Goal: Transaction & Acquisition: Obtain resource

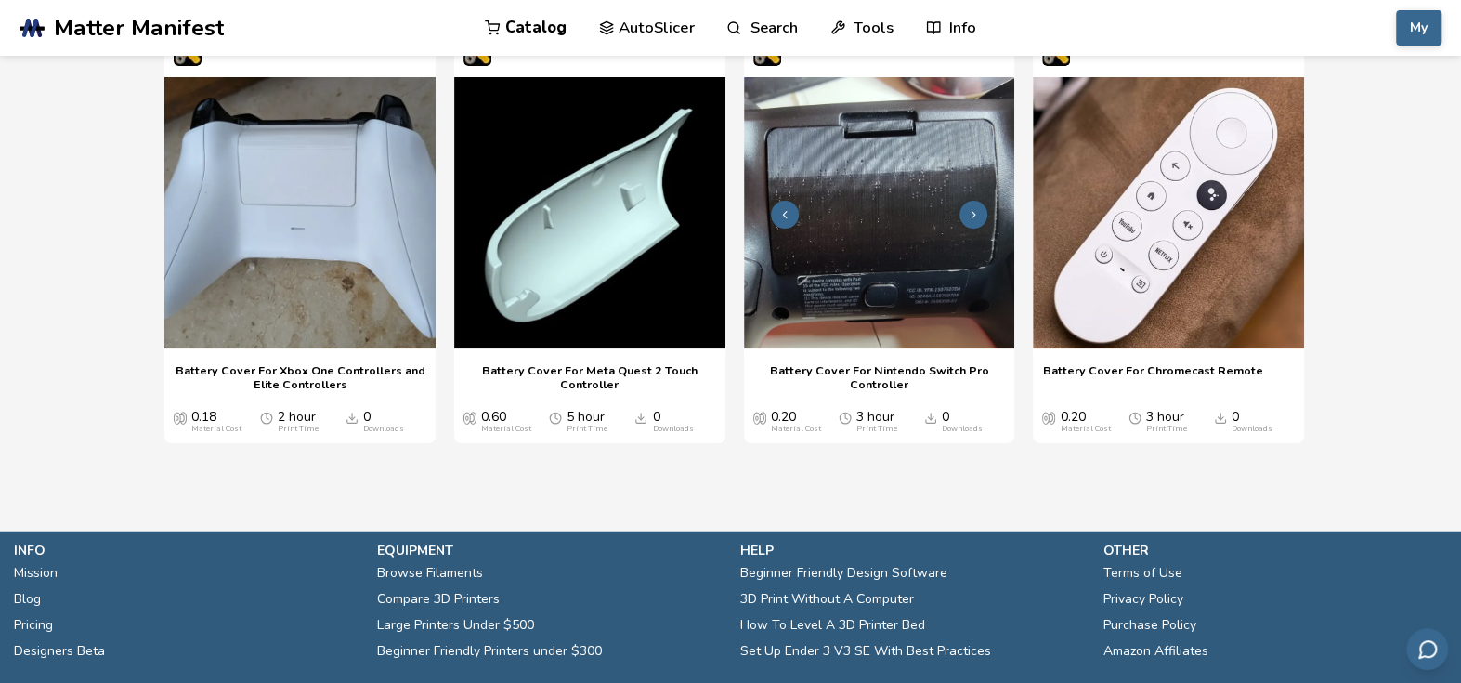
scroll to position [2870, 0]
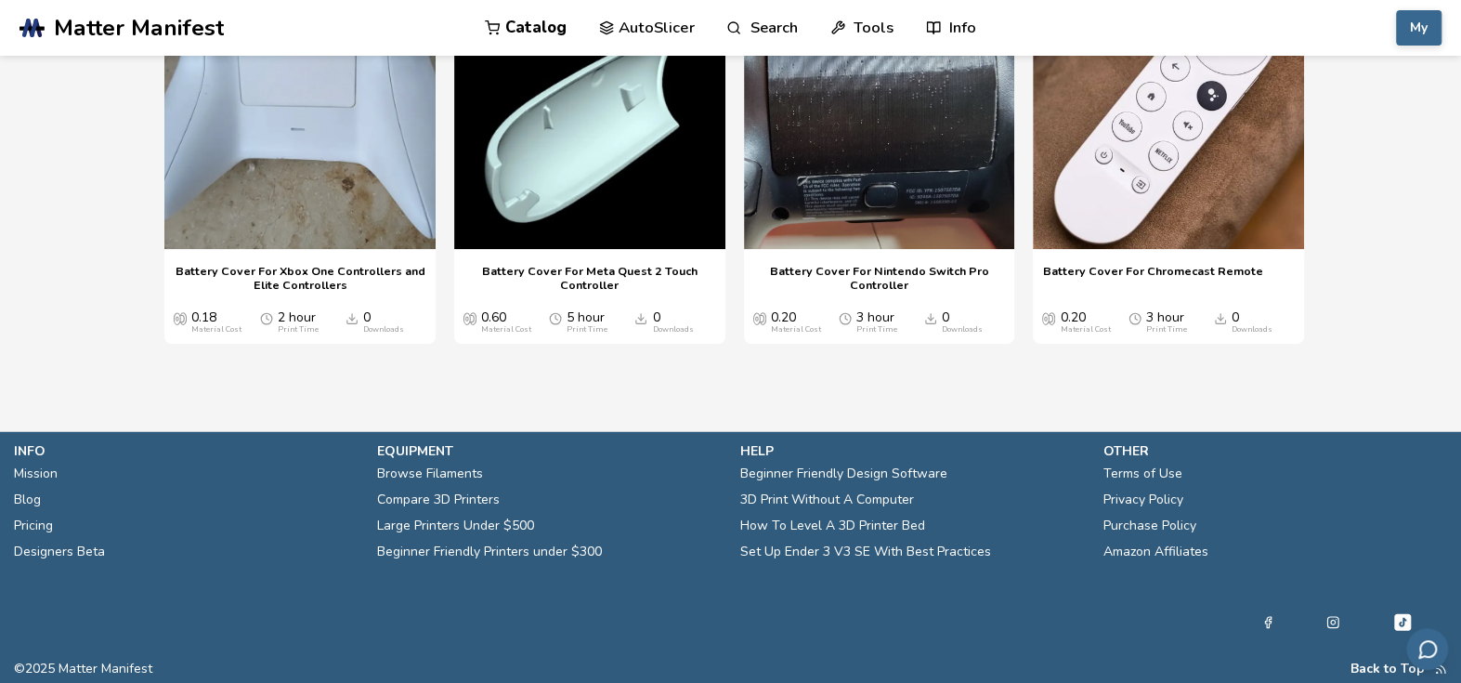
click at [535, 21] on link "Catalog" at bounding box center [526, 28] width 82 height 56
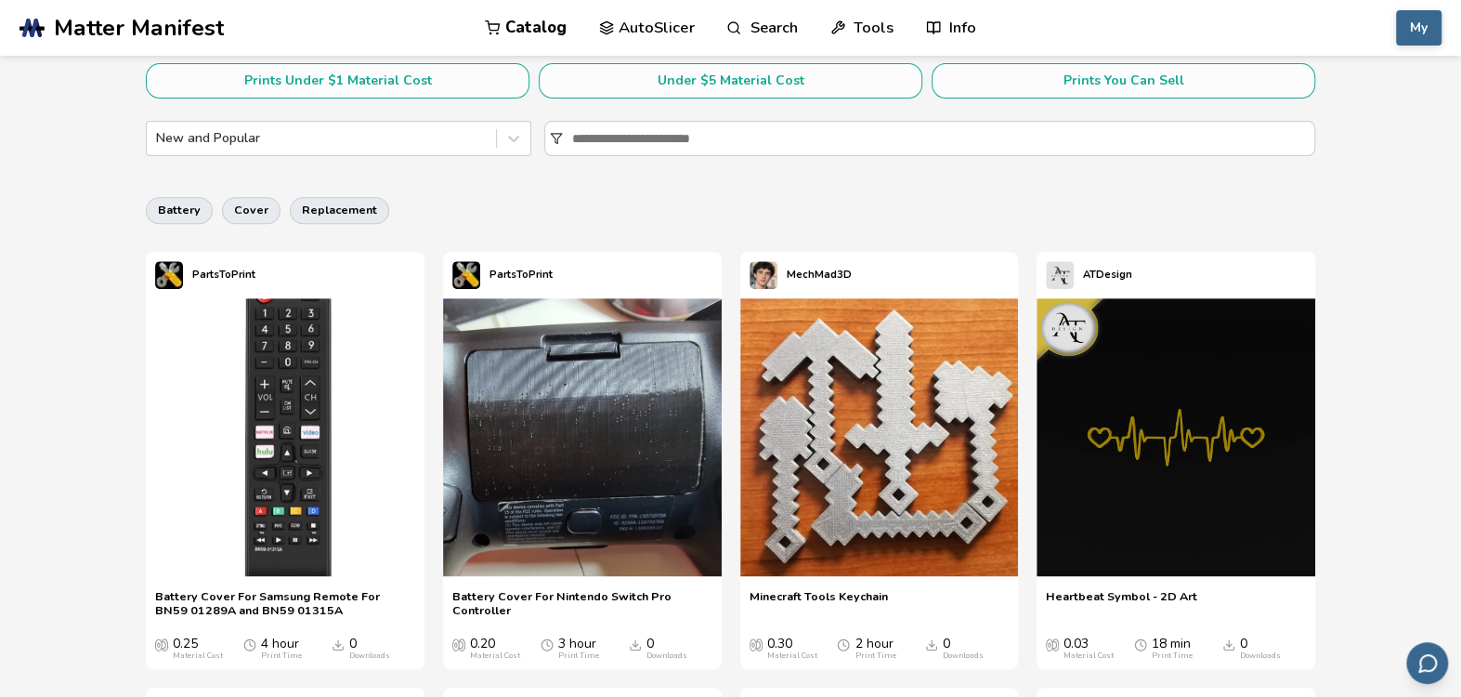
scroll to position [279, 0]
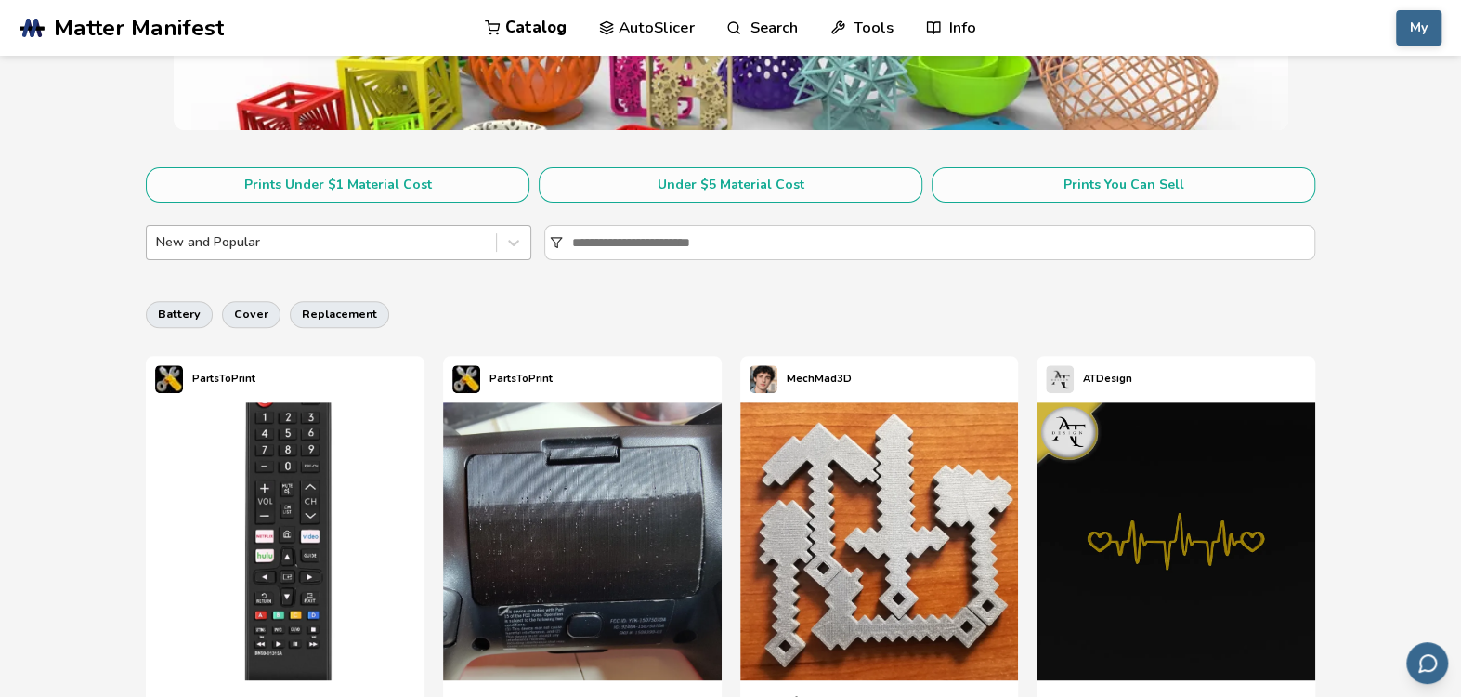
click at [472, 247] on div at bounding box center [321, 242] width 331 height 19
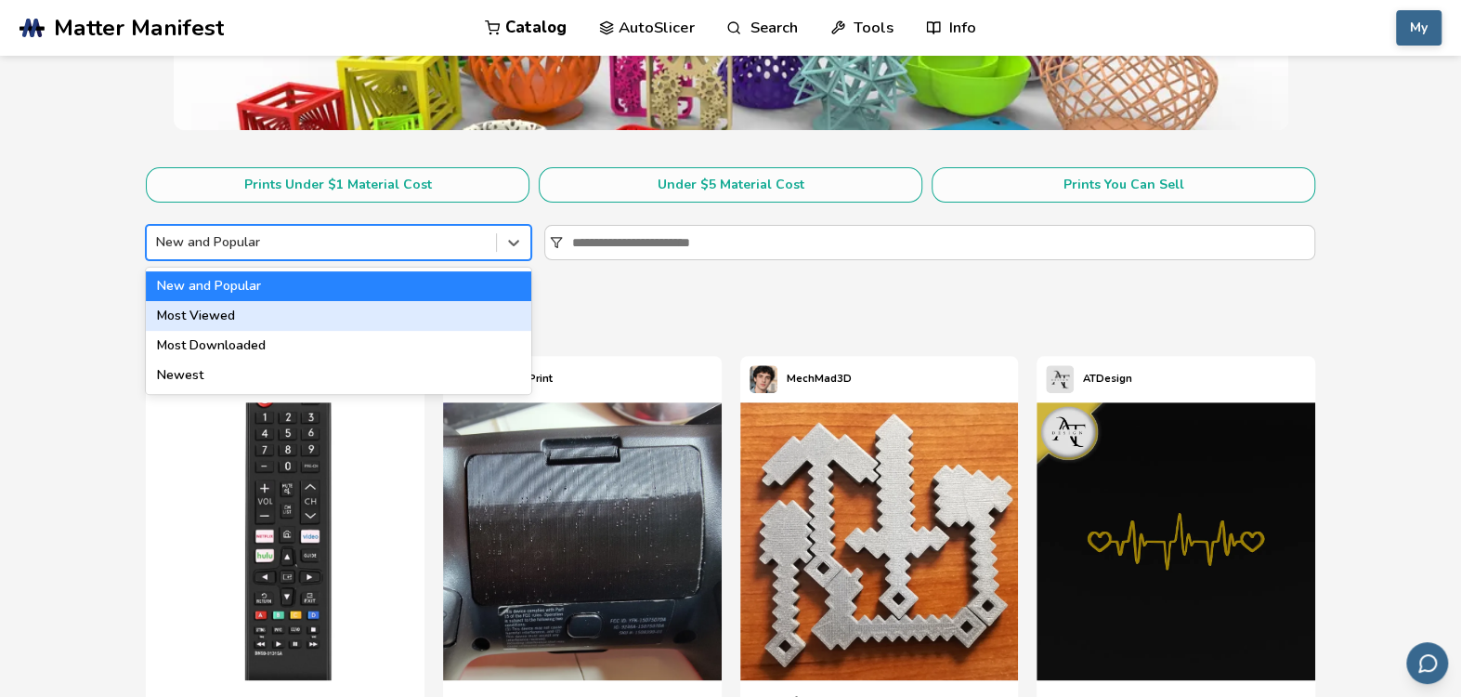
click at [372, 315] on div "Most Viewed" at bounding box center [339, 316] width 386 height 30
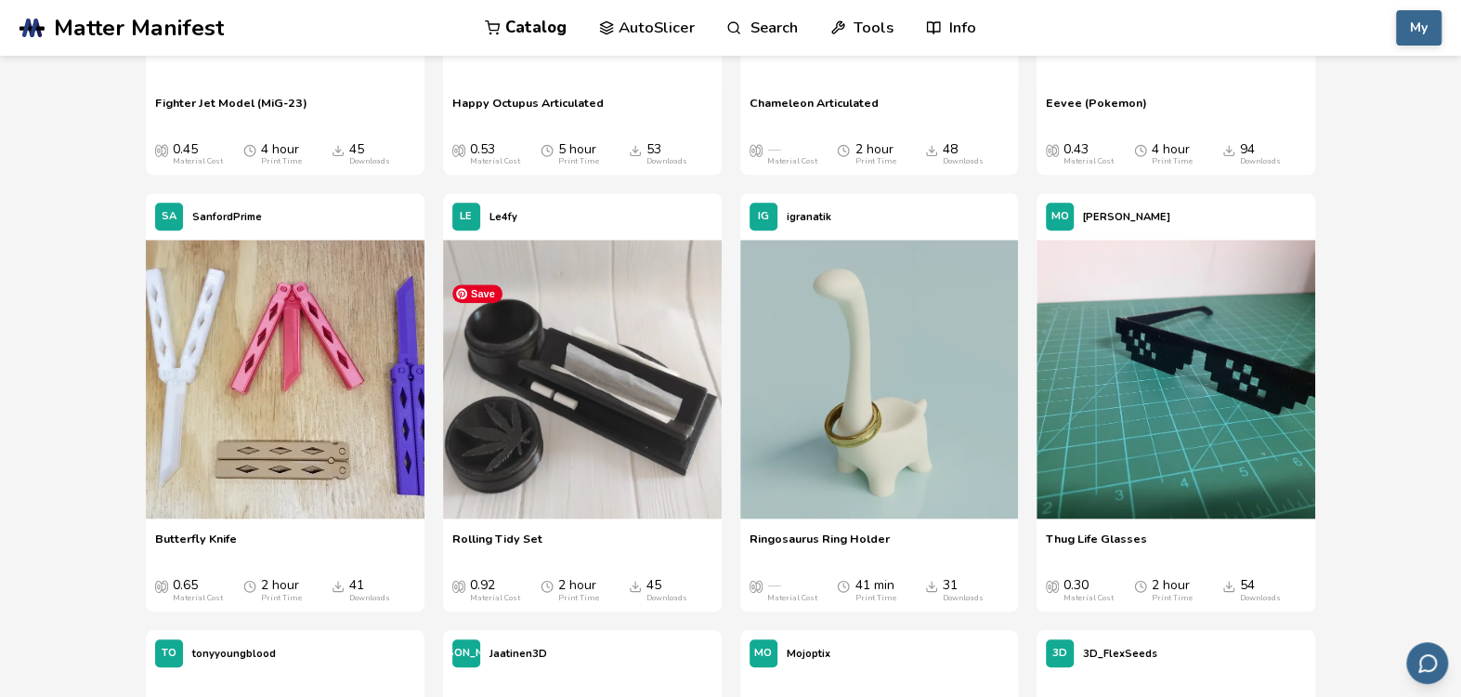
scroll to position [4923, 0]
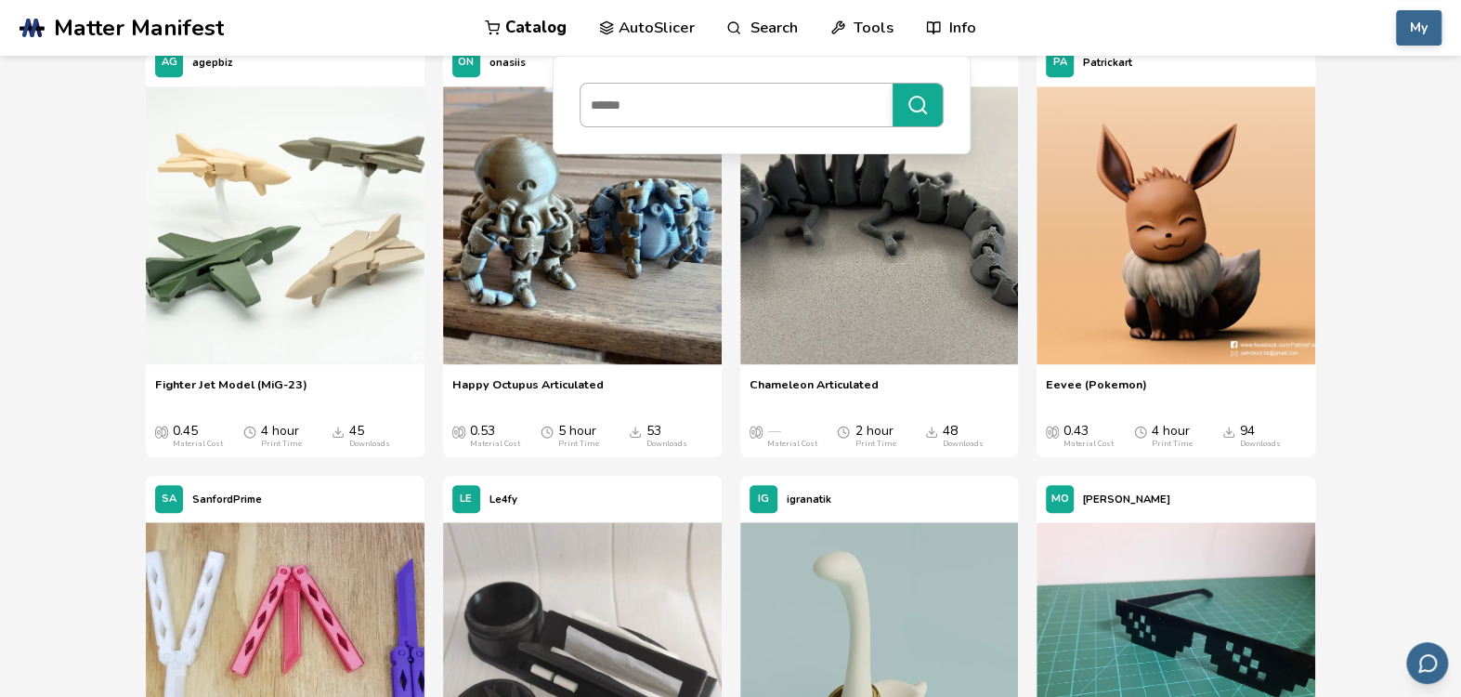
click at [751, 98] on input at bounding box center [732, 104] width 303 height 33
type input "***"
click at [893, 84] on button "***" at bounding box center [918, 105] width 50 height 43
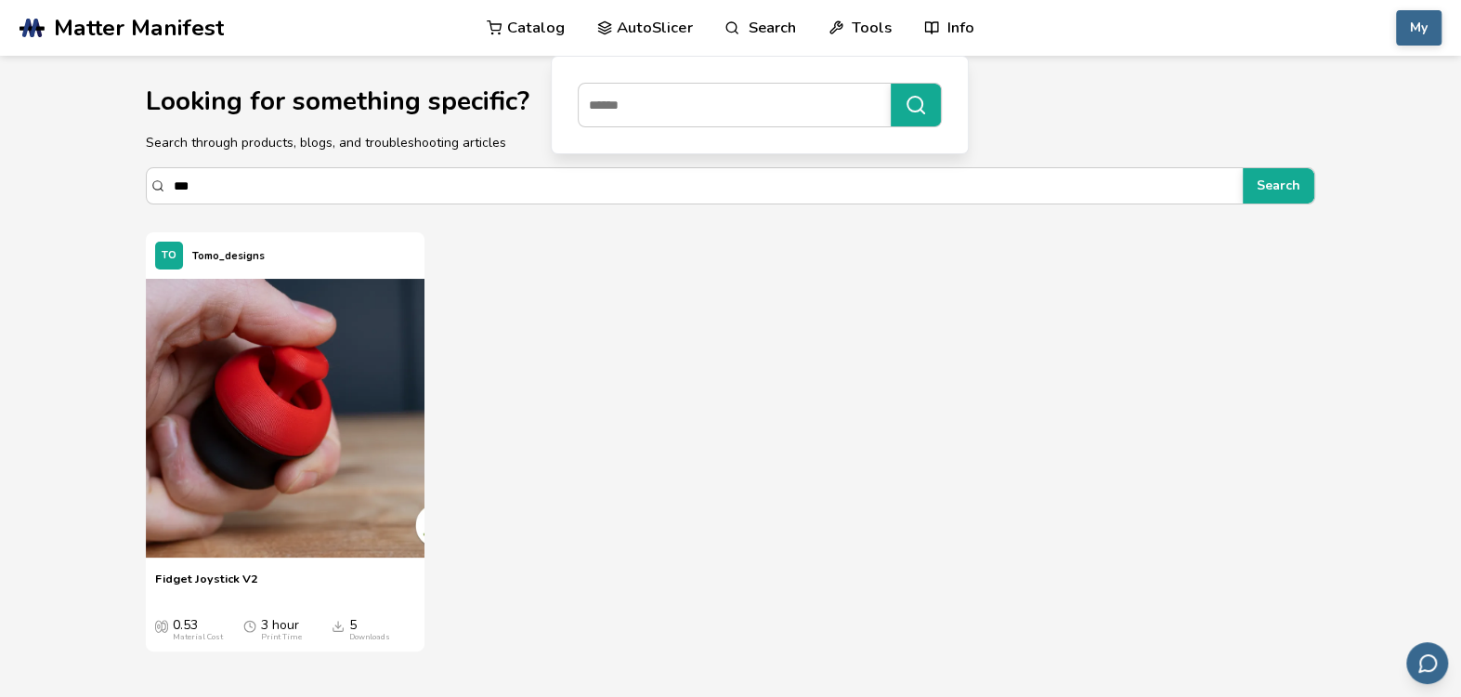
click at [760, 25] on link "Search" at bounding box center [760, 28] width 71 height 56
click at [772, 21] on link "Search" at bounding box center [760, 28] width 71 height 56
click at [739, 98] on input at bounding box center [730, 104] width 303 height 33
type input "******"
click at [891, 84] on button "******" at bounding box center [916, 105] width 50 height 43
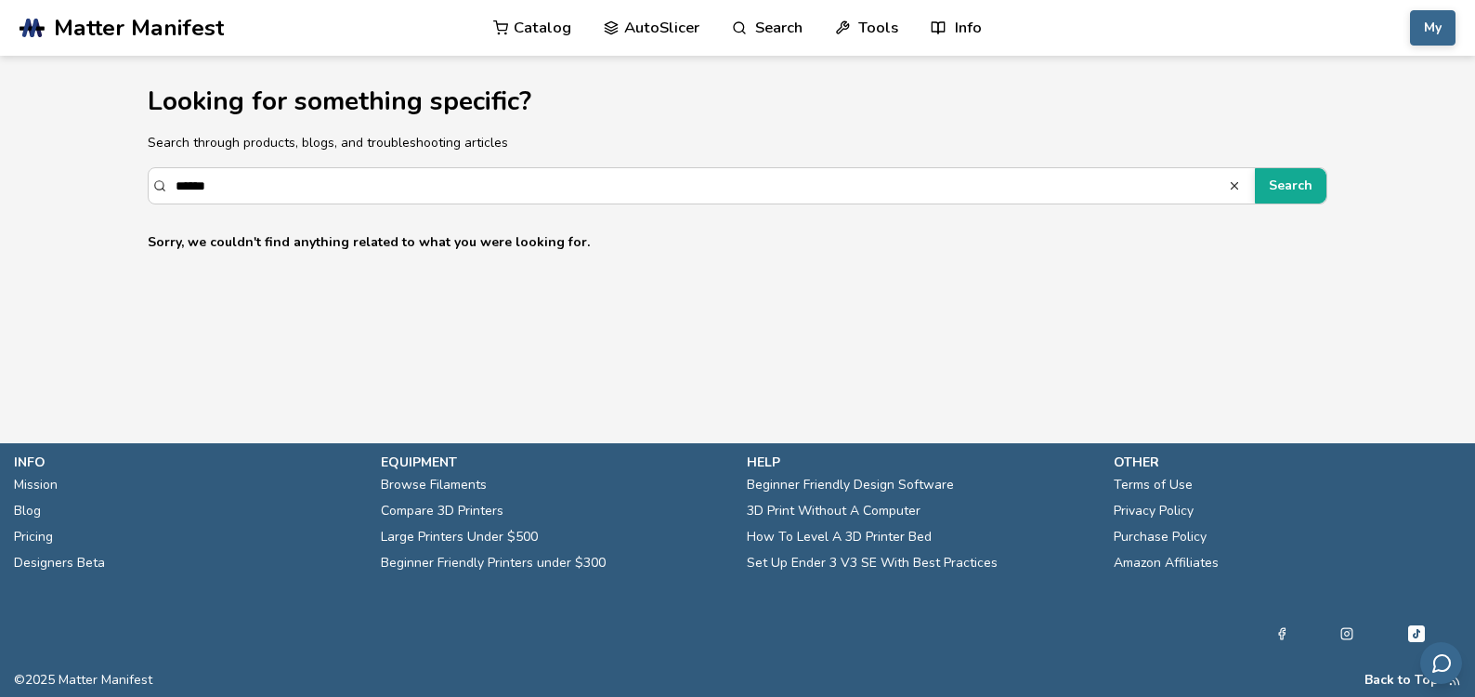
click at [499, 23] on icon at bounding box center [501, 24] width 14 height 9
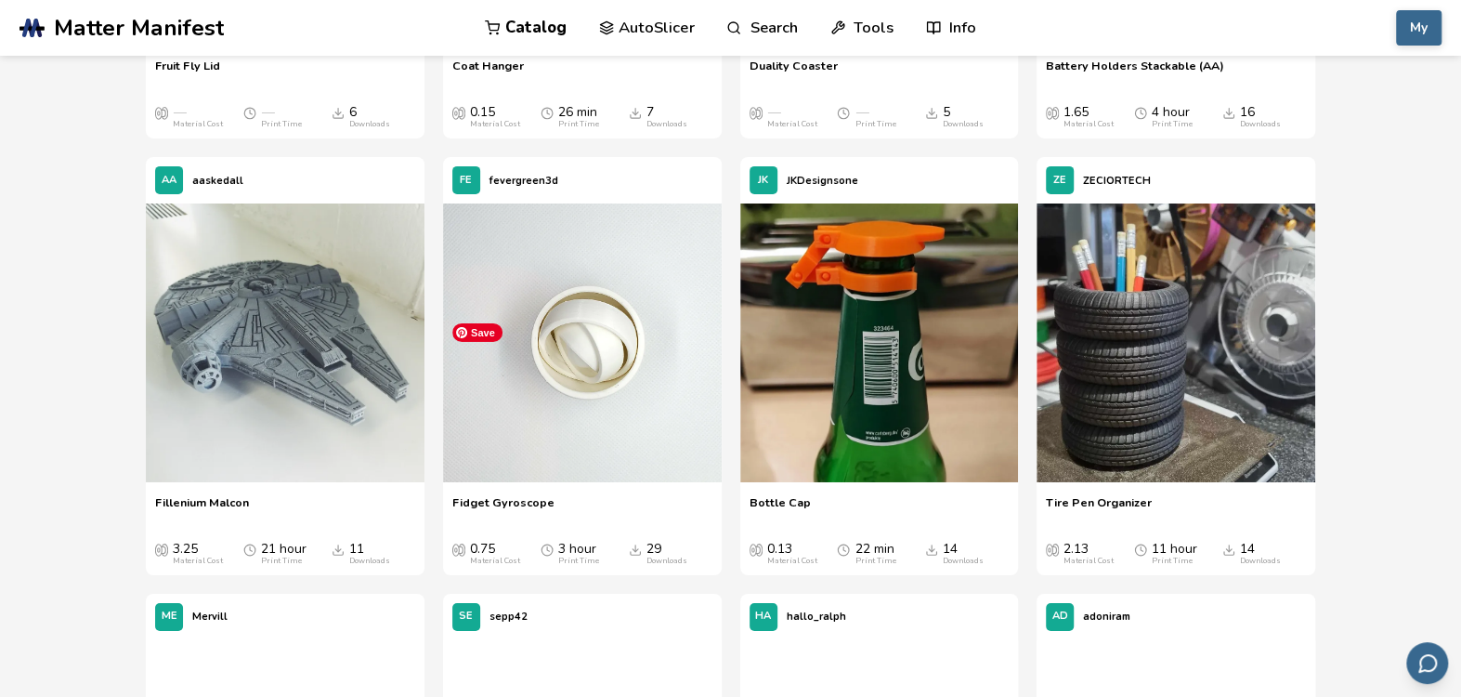
scroll to position [21368, 0]
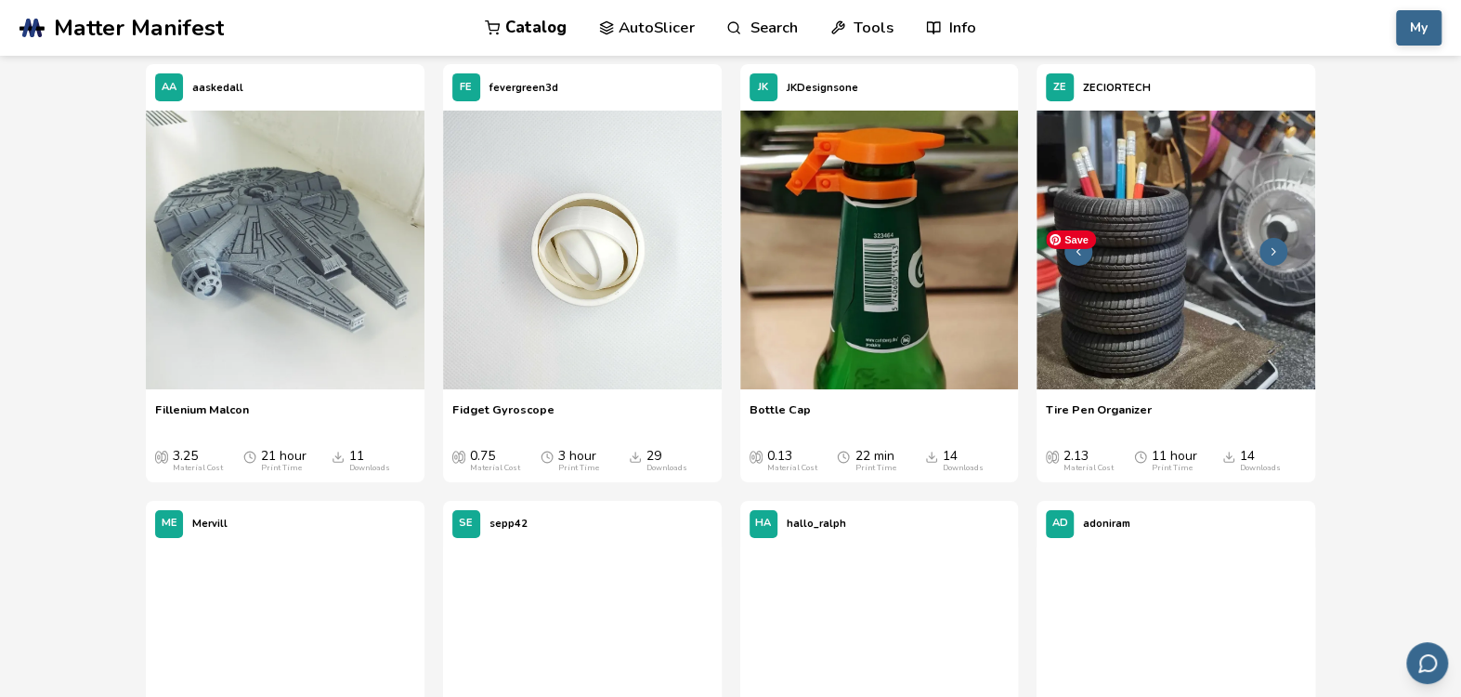
click at [1118, 371] on img at bounding box center [1176, 250] width 279 height 279
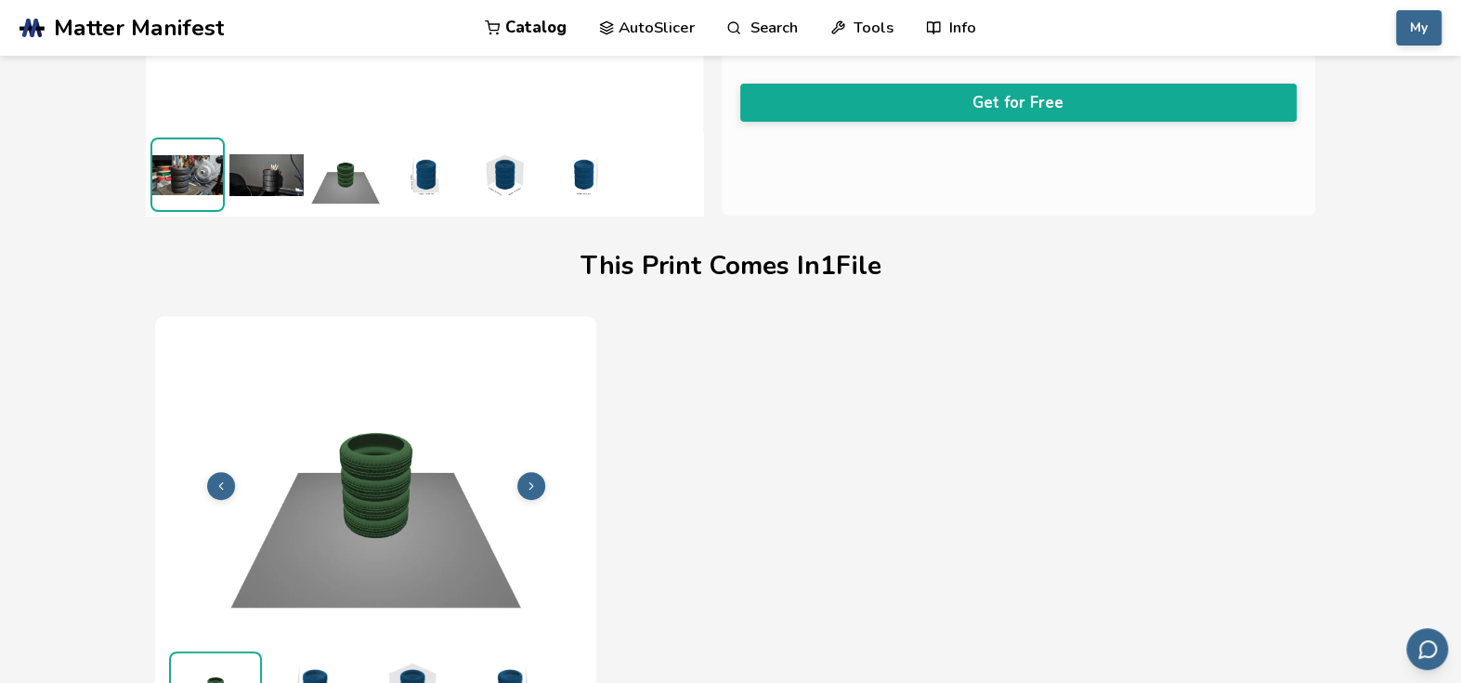
click at [268, 180] on img at bounding box center [266, 174] width 74 height 74
click at [260, 180] on img at bounding box center [266, 174] width 71 height 71
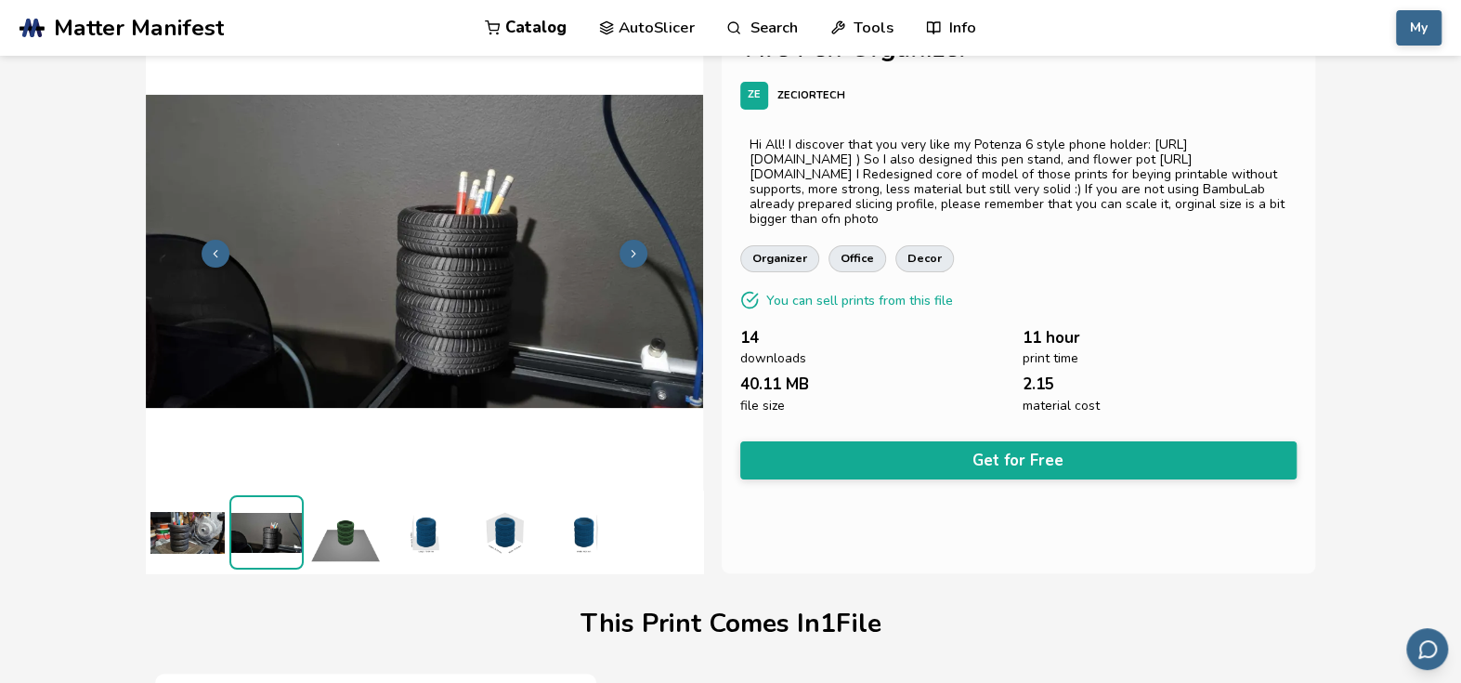
scroll to position [40, 0]
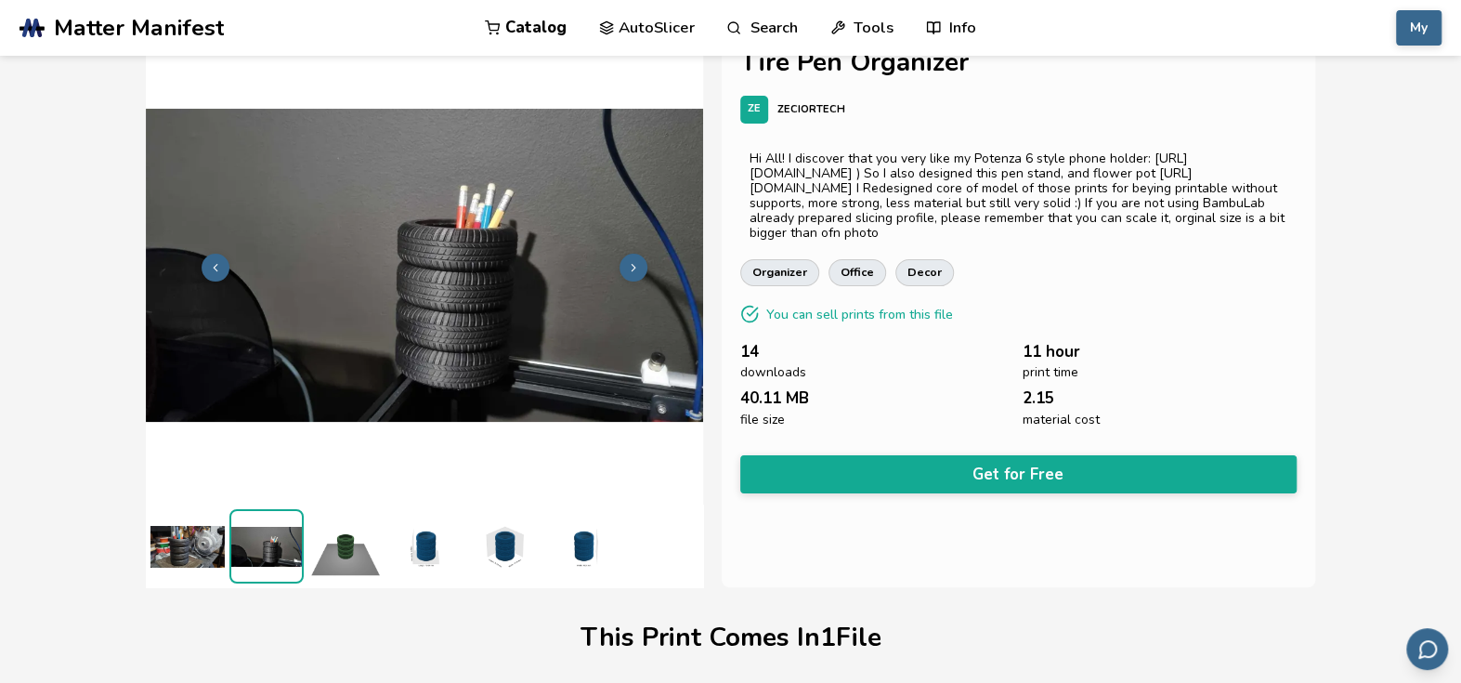
drag, startPoint x: 564, startPoint y: 187, endPoint x: 572, endPoint y: 181, distance: 10.0
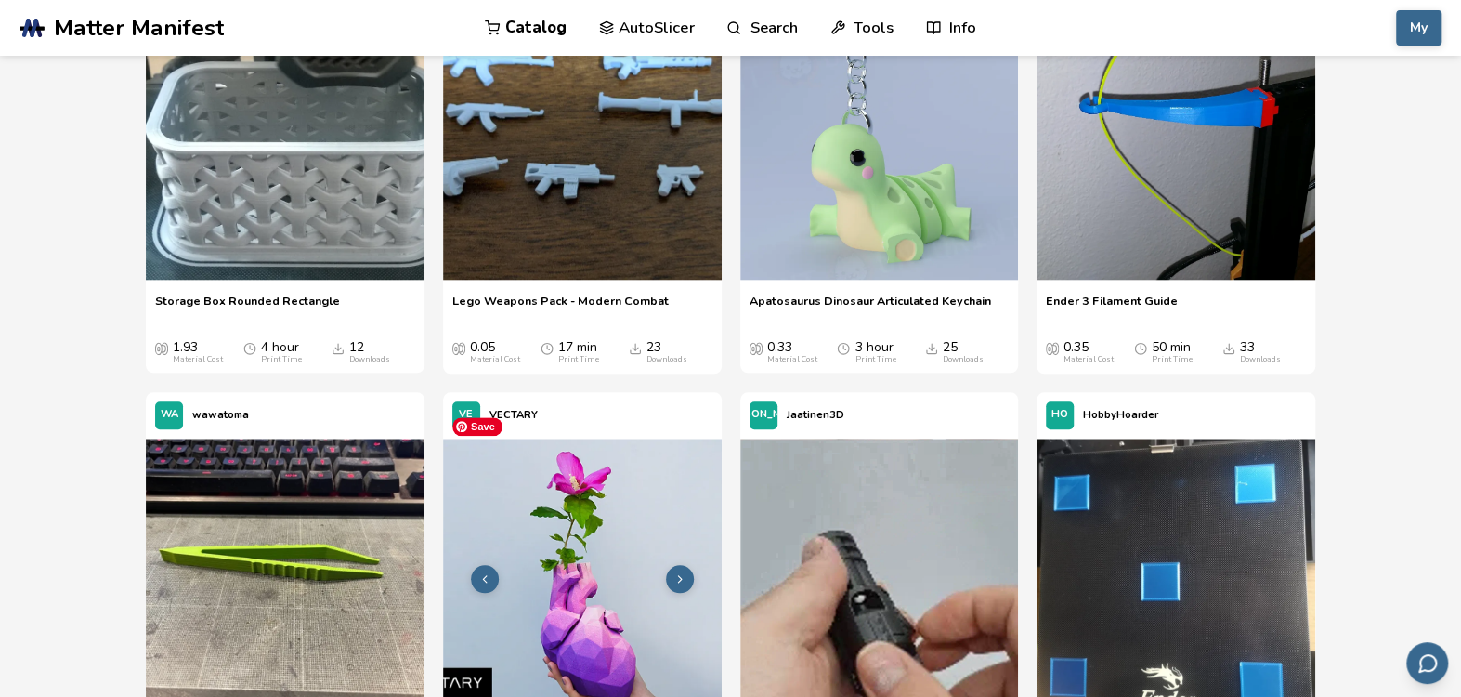
scroll to position [18474, 0]
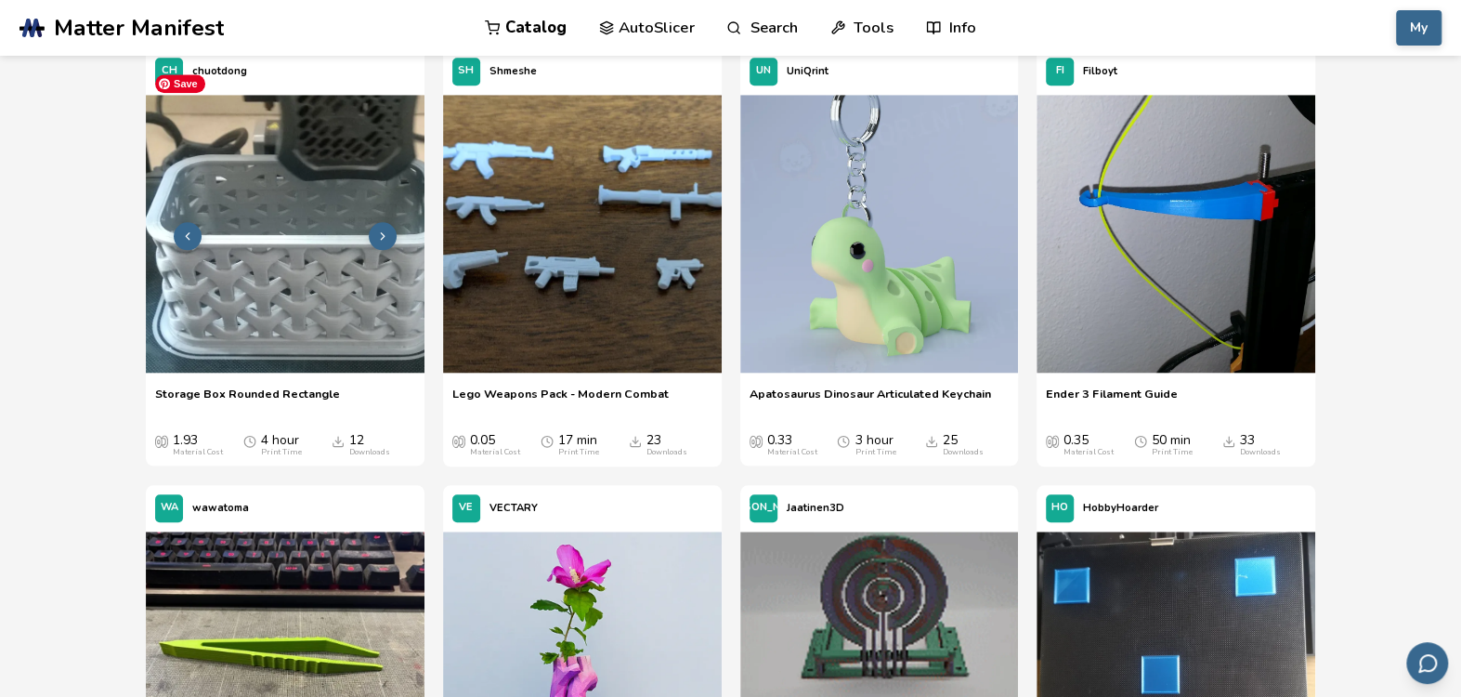
click at [353, 288] on img at bounding box center [285, 234] width 279 height 279
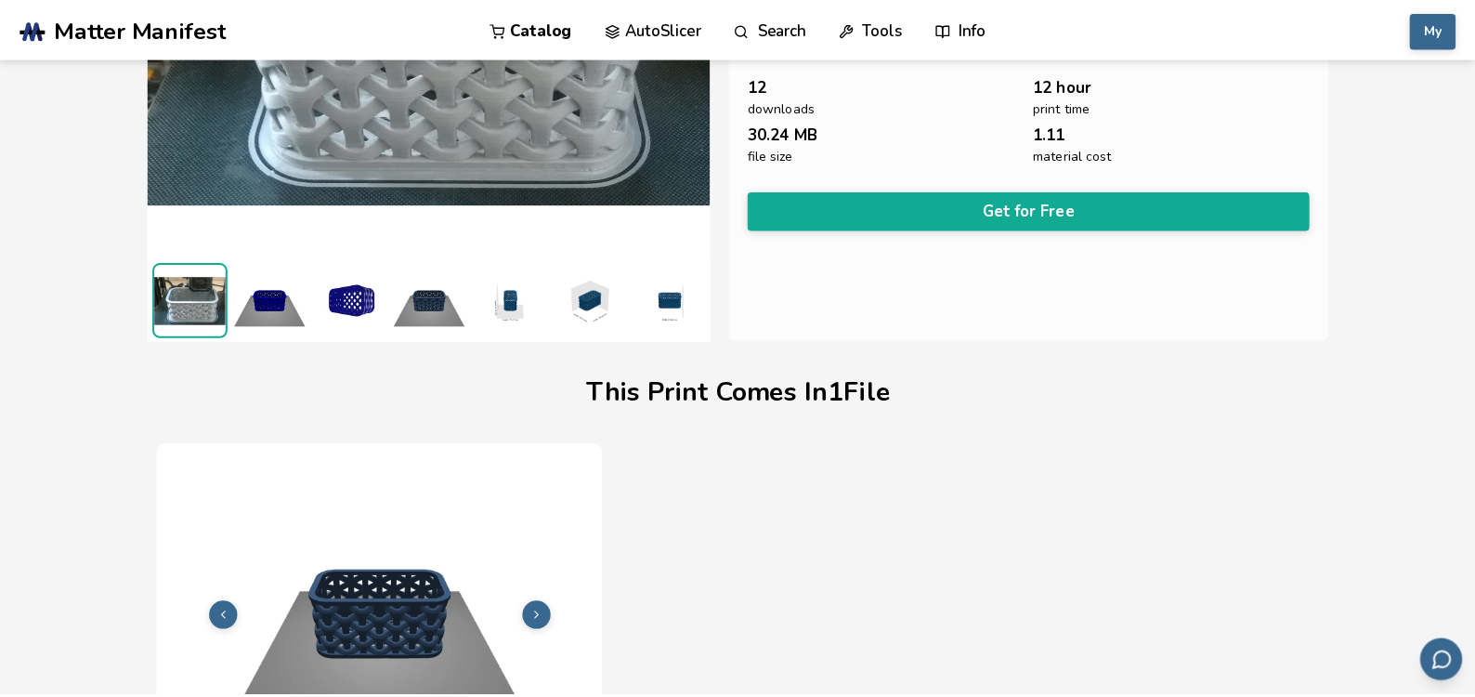
scroll to position [226, 0]
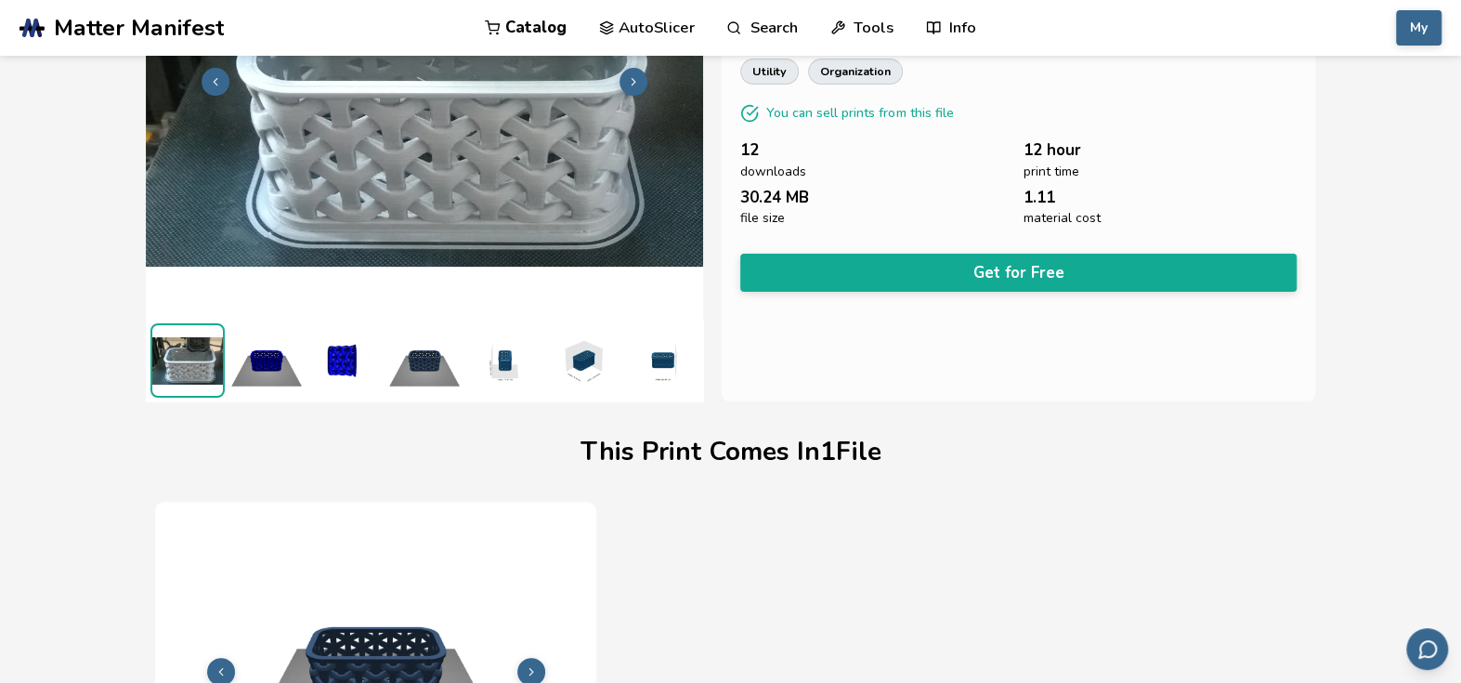
click at [881, 293] on div "Storage Box Rounded Rectangle CH chuotdong Storage box mesh style in the shape …" at bounding box center [1018, 122] width 593 height 557
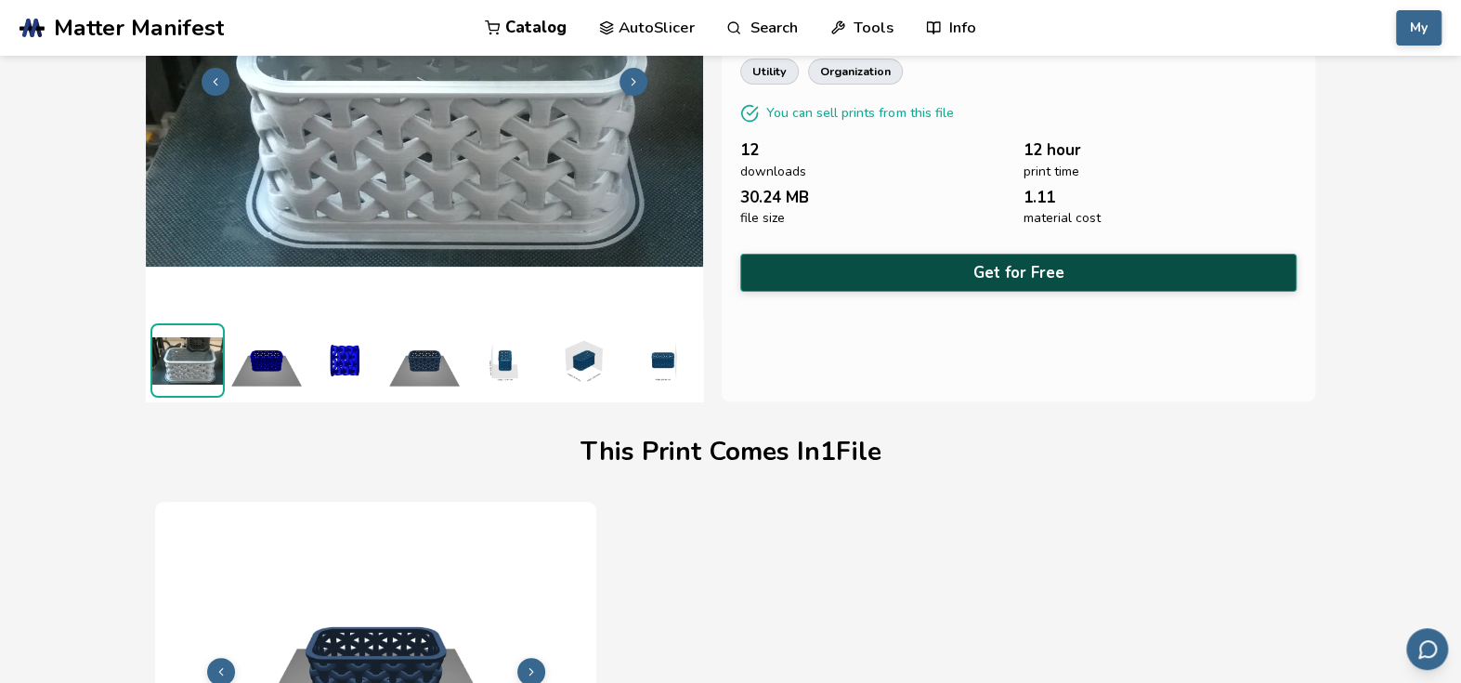
click at [875, 272] on button "Get for Free" at bounding box center [1017, 273] width 555 height 38
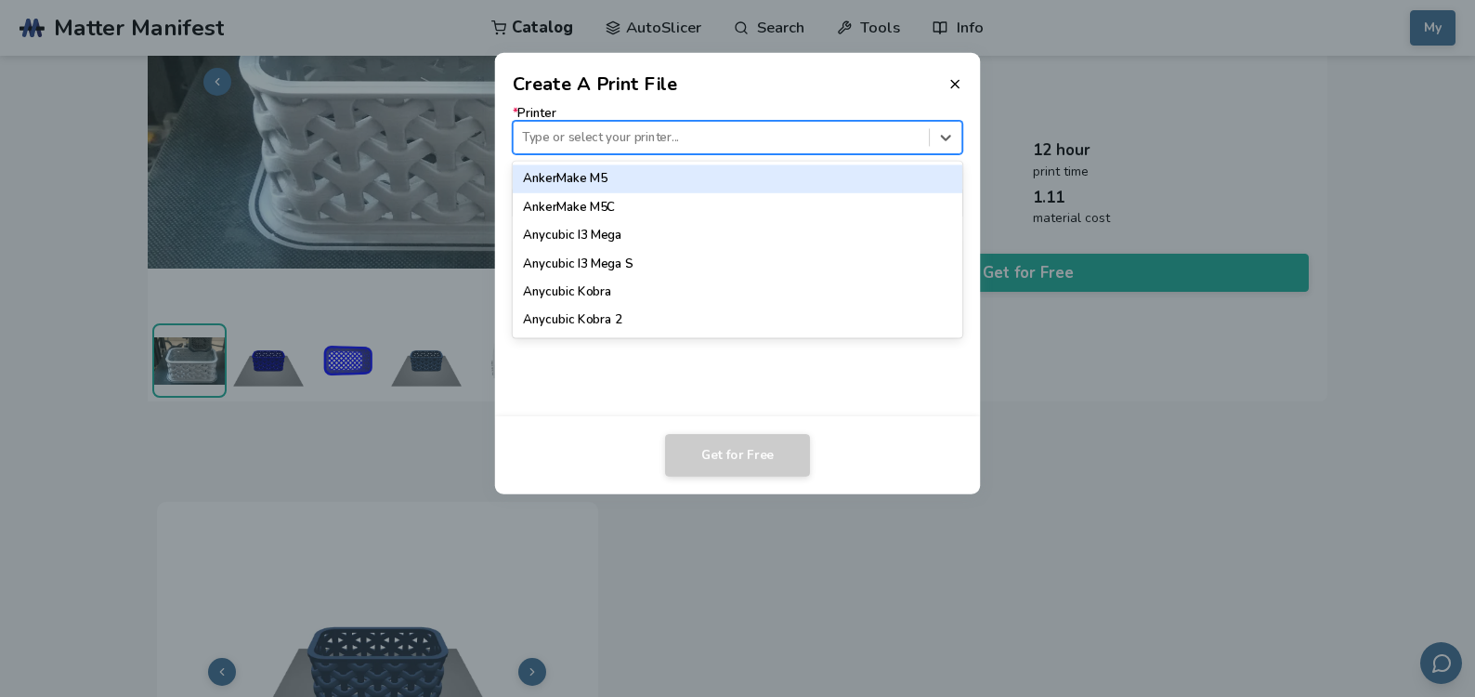
click at [696, 153] on div "Type or select your printer..." at bounding box center [738, 137] width 451 height 33
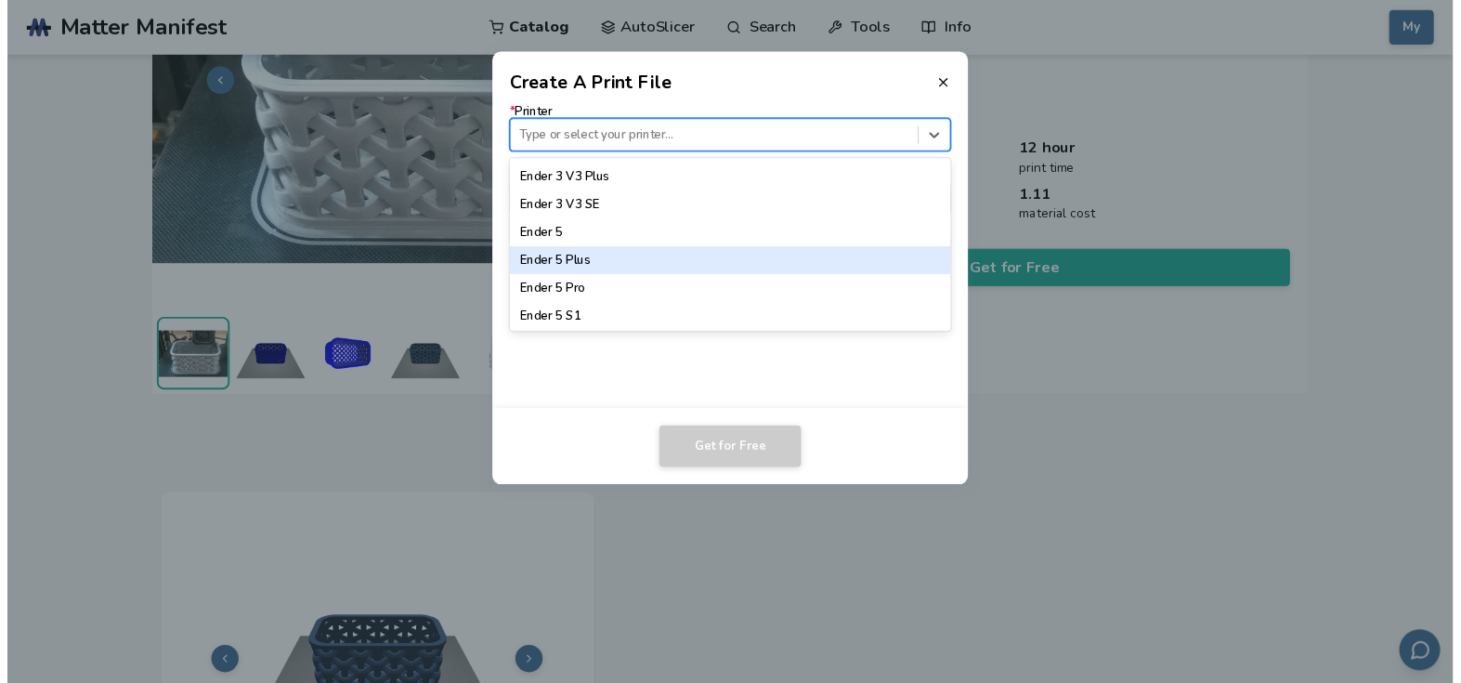
scroll to position [1392, 0]
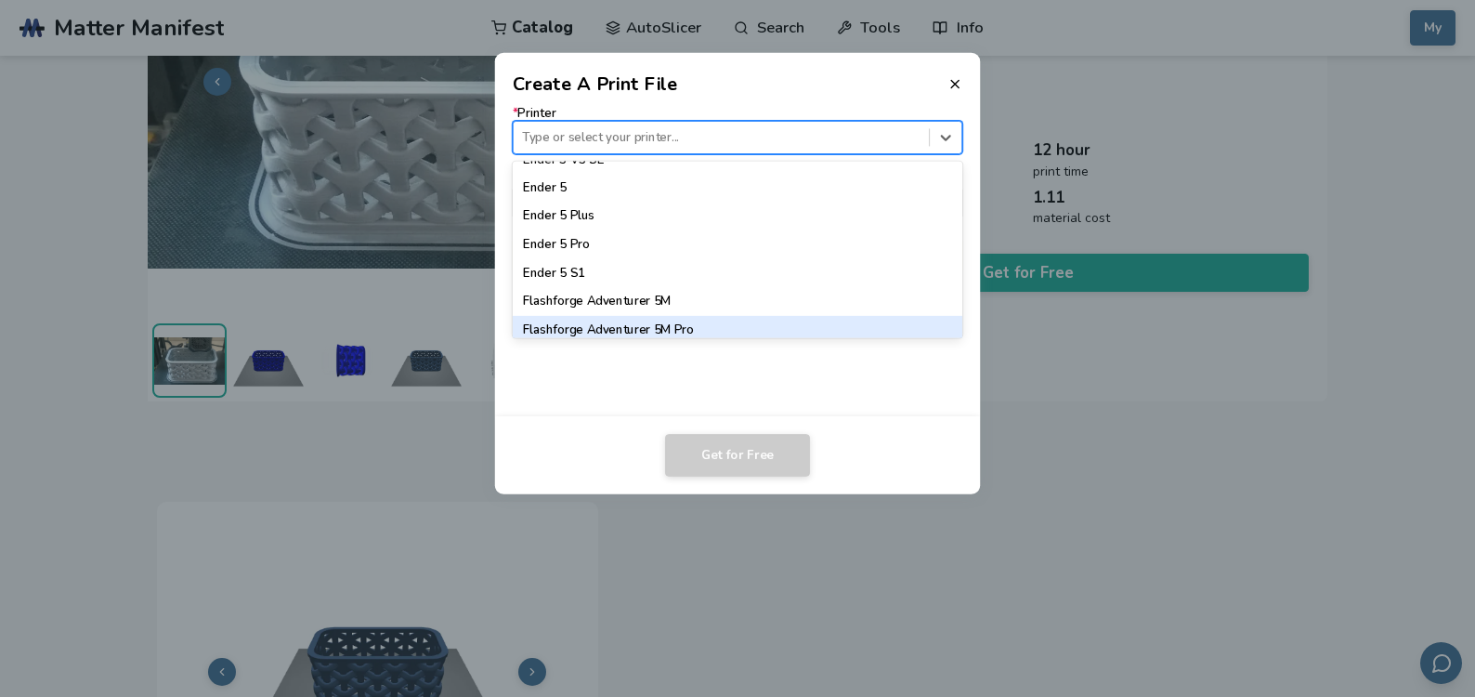
click at [686, 322] on div "Flashforge Adventurer 5M Pro" at bounding box center [738, 330] width 451 height 28
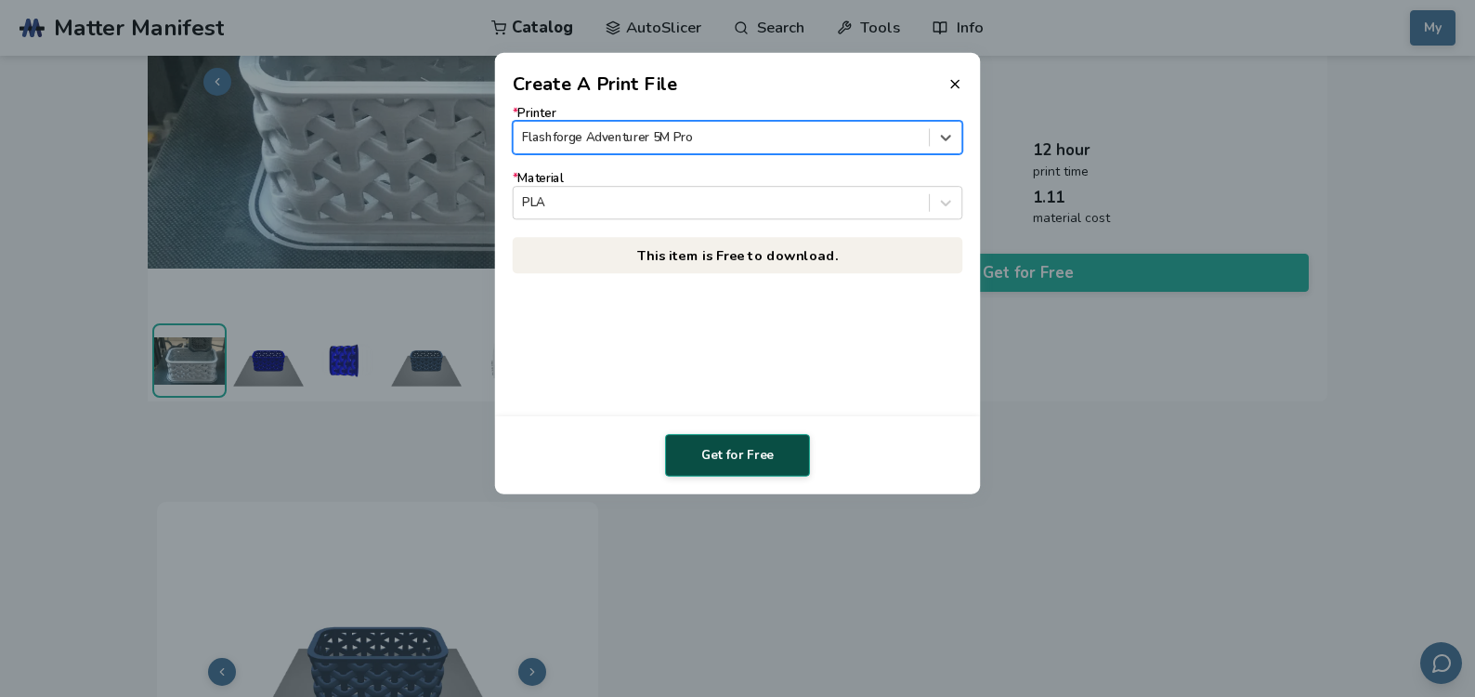
click at [786, 464] on button "Get for Free" at bounding box center [737, 455] width 145 height 43
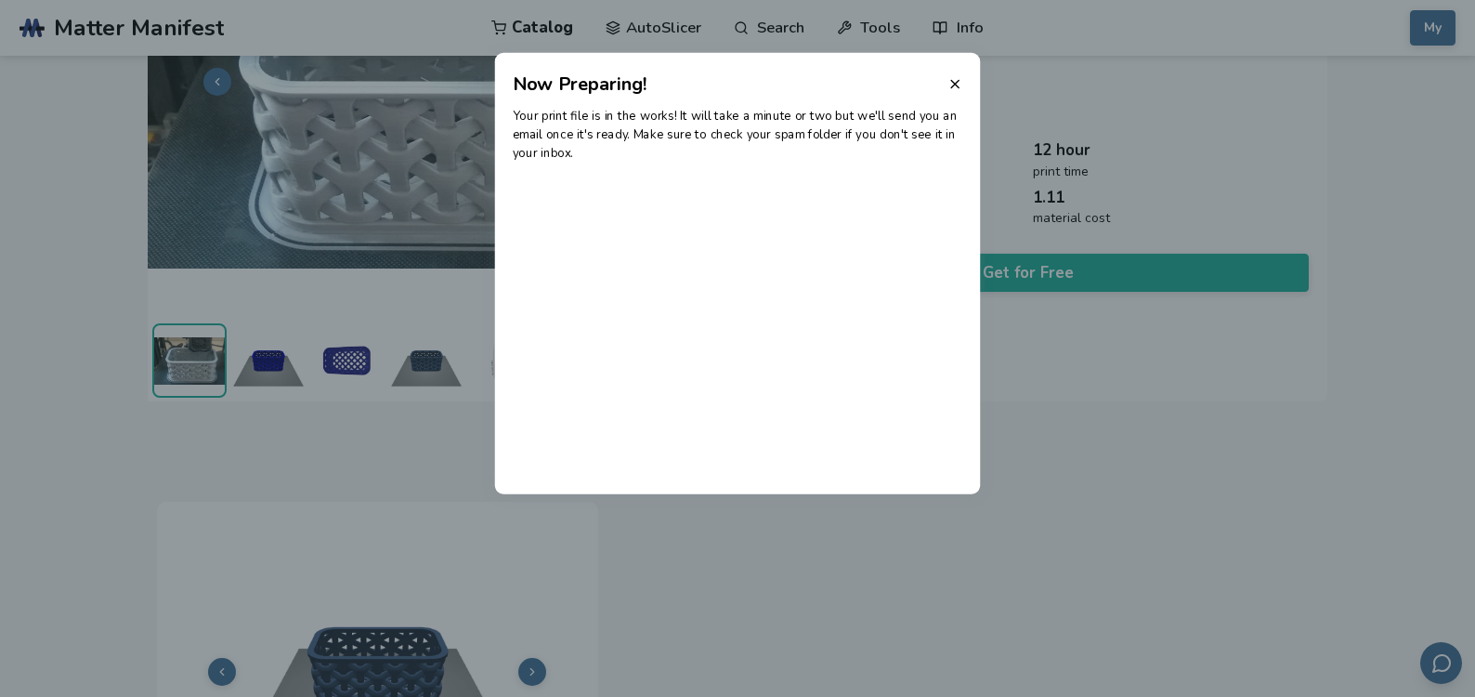
click at [351, 488] on dialog "Now Preparing! Your print file is in the works! It will take a minute or two bu…" at bounding box center [738, 349] width 1402 height 662
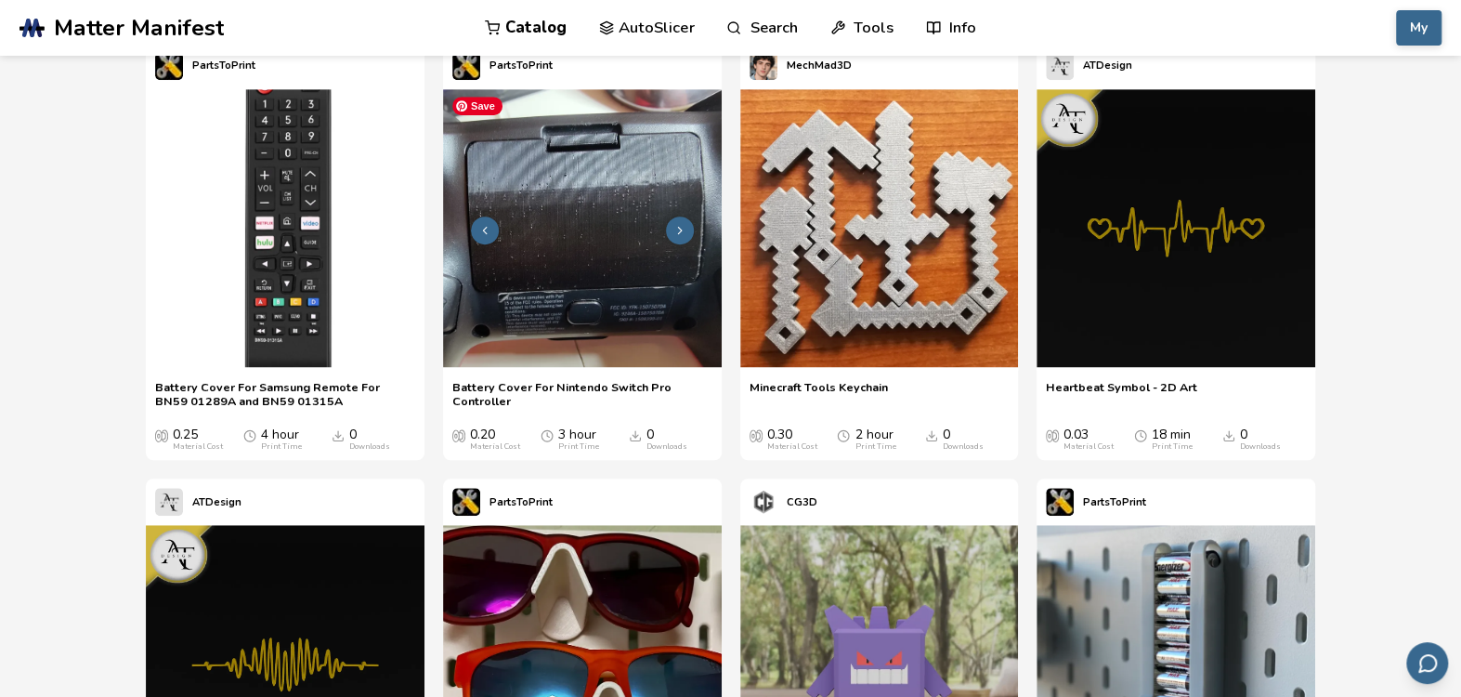
scroll to position [443, 0]
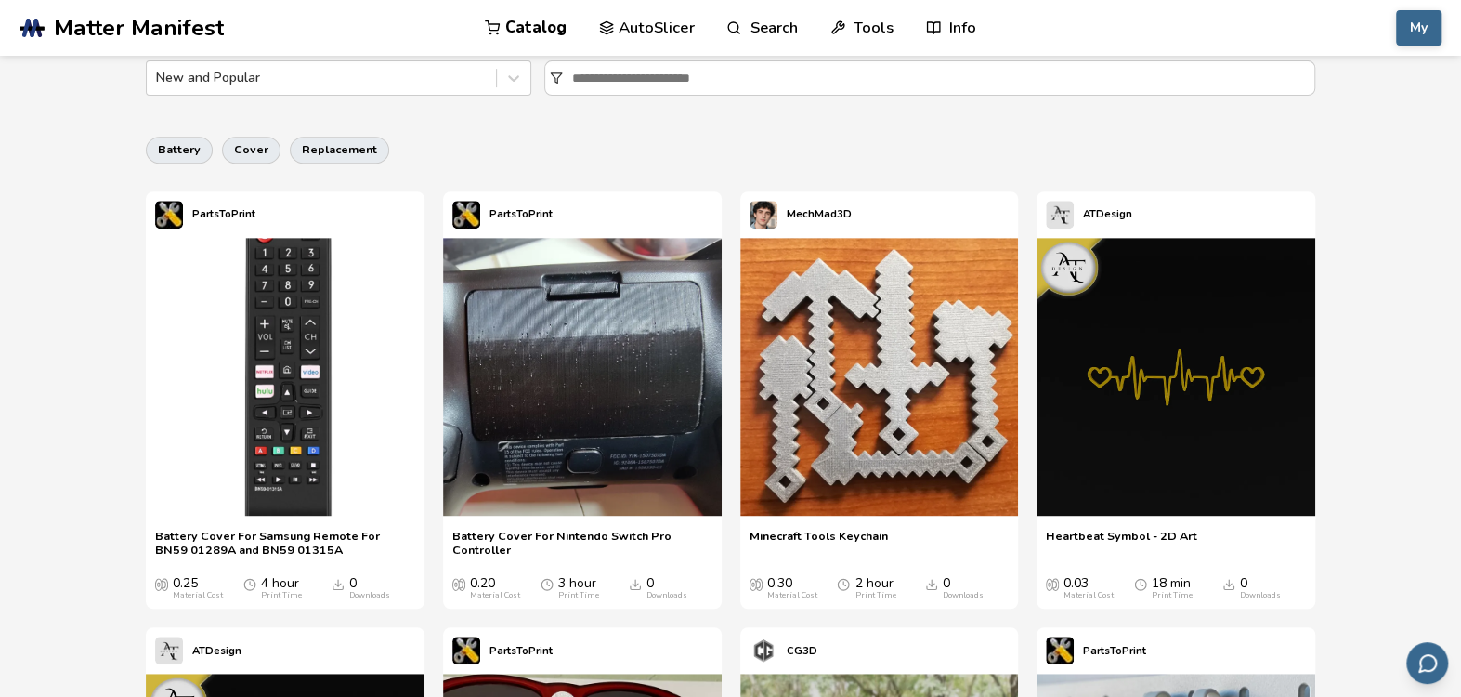
click at [504, 26] on link "Catalog" at bounding box center [526, 28] width 82 height 56
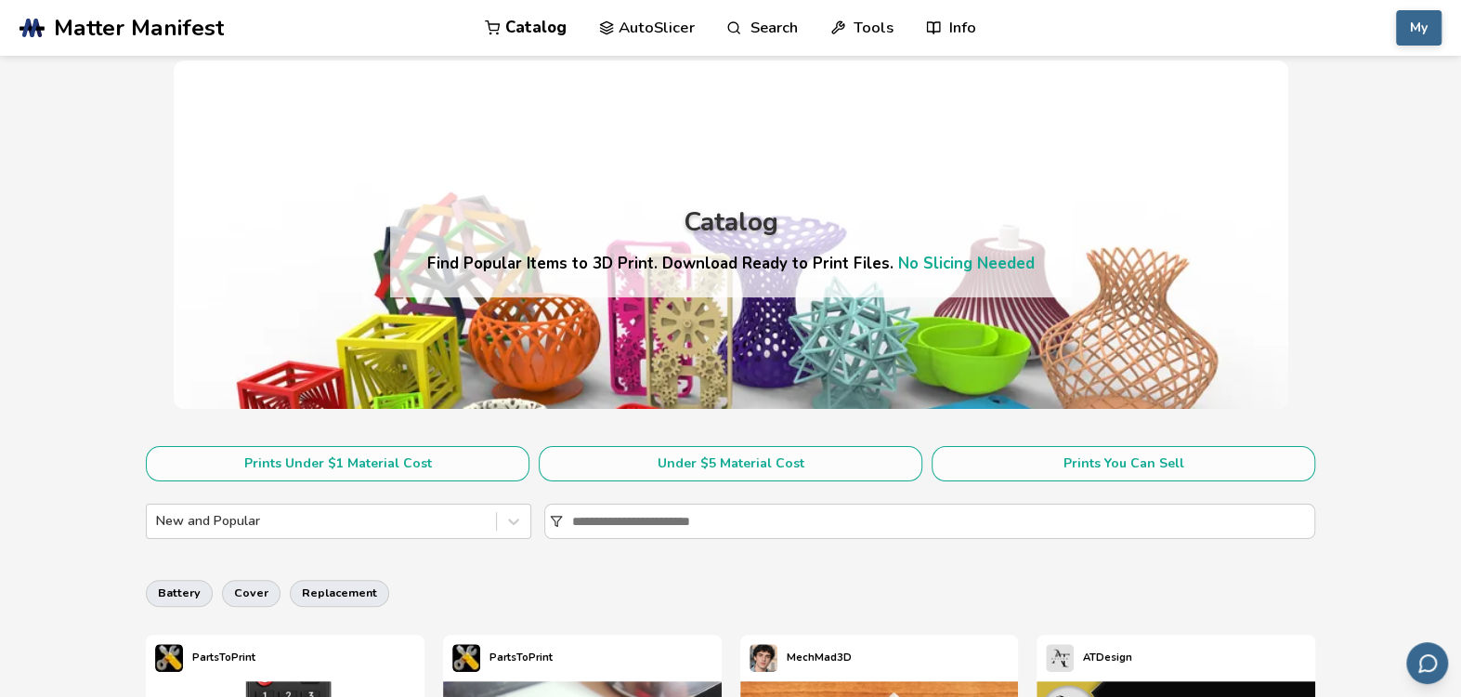
click at [468, 77] on div "Catalog Find Popular Items to 3D Print. Download Ready to Print Files. No Slici…" at bounding box center [731, 234] width 1115 height 348
click at [462, 532] on div "New and Popular" at bounding box center [321, 521] width 349 height 26
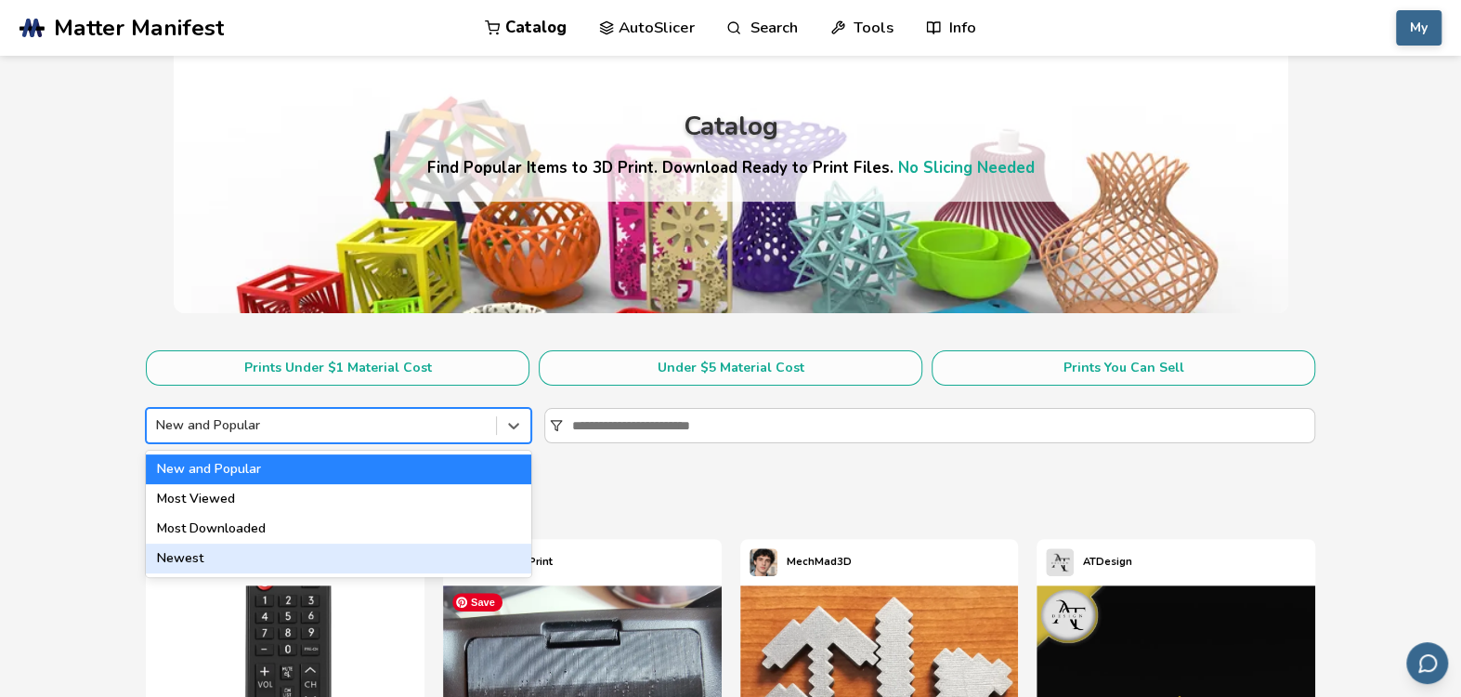
scroll to position [186, 0]
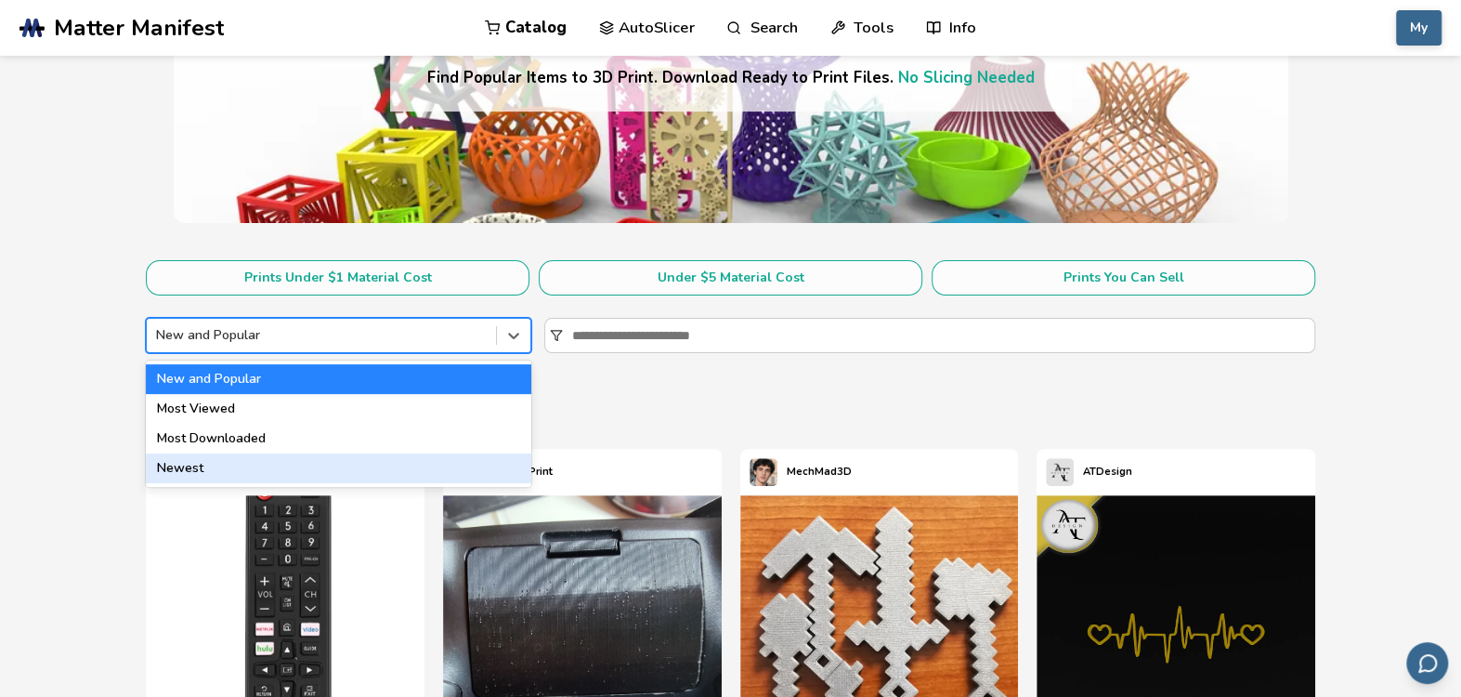
click at [386, 474] on div "Newest" at bounding box center [339, 468] width 386 height 30
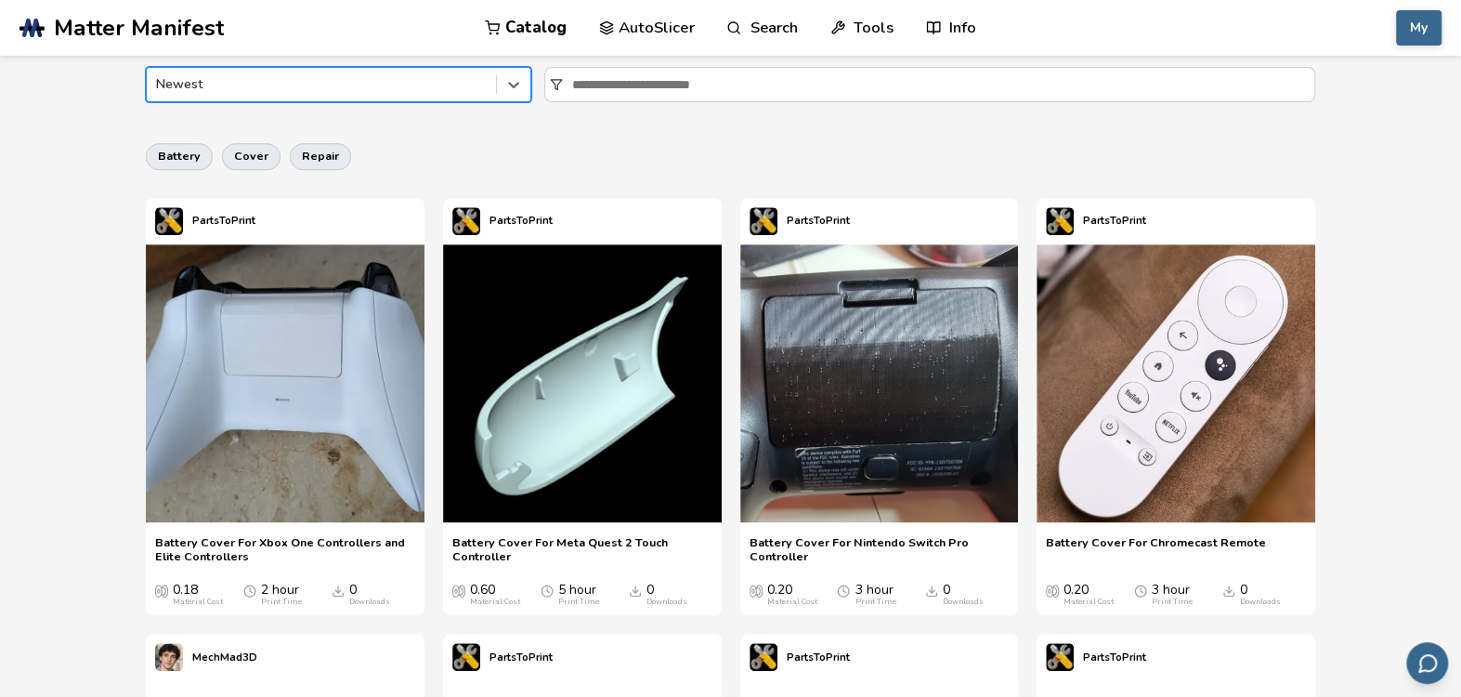
scroll to position [464, 0]
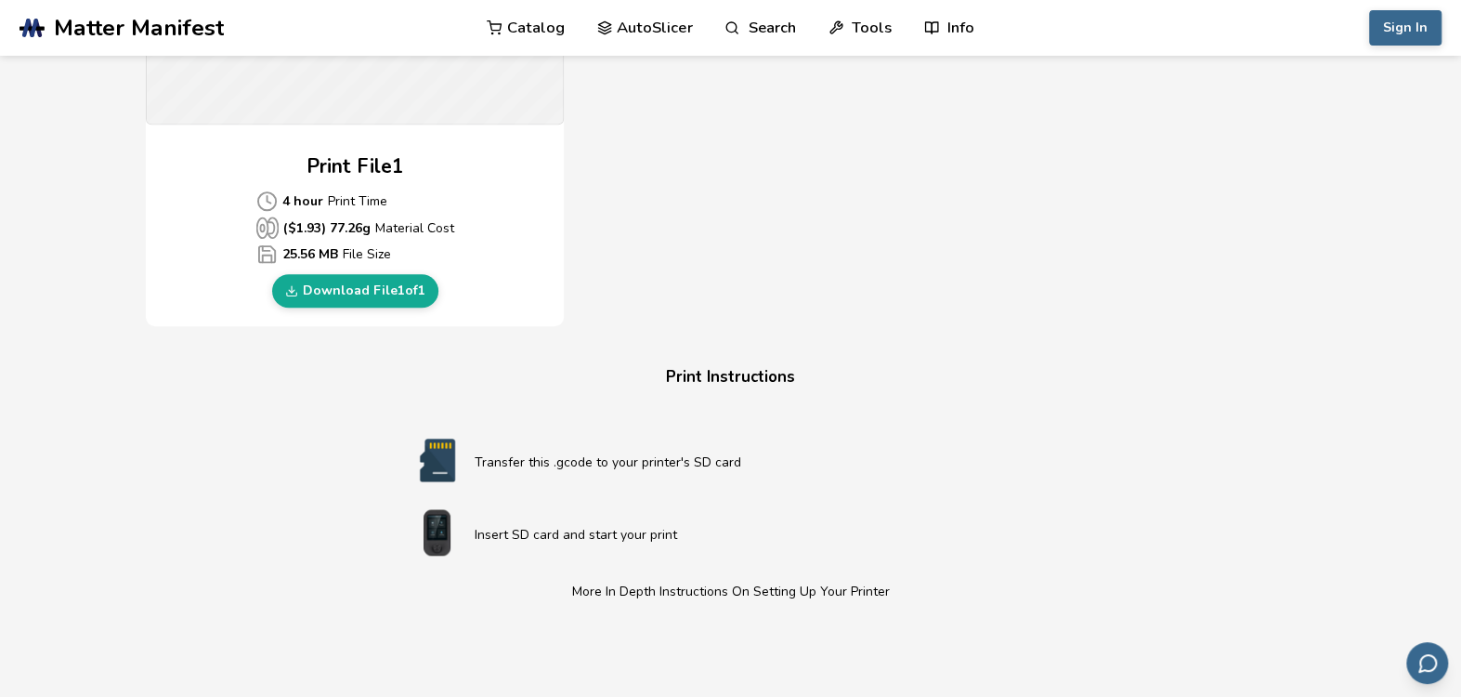
scroll to position [836, 0]
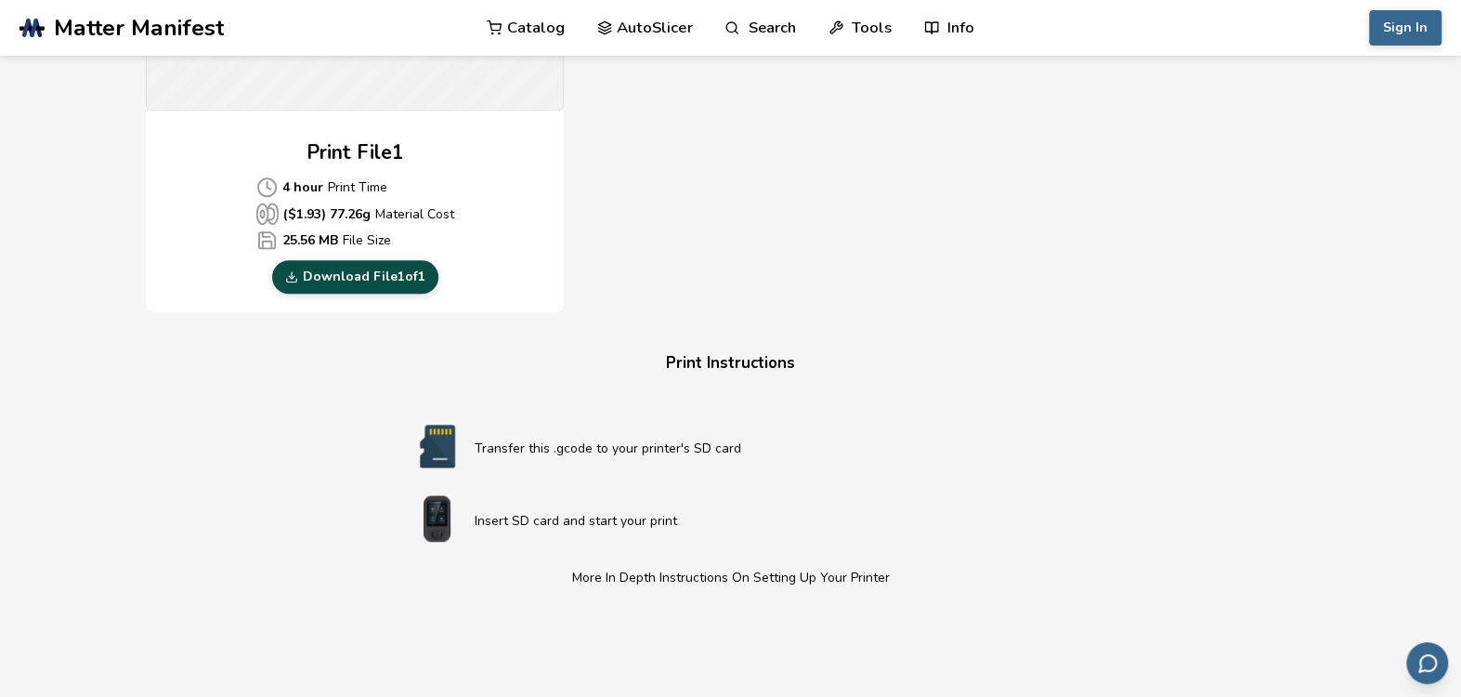
click at [338, 278] on link "Download File 1 of 1" at bounding box center [355, 276] width 166 height 33
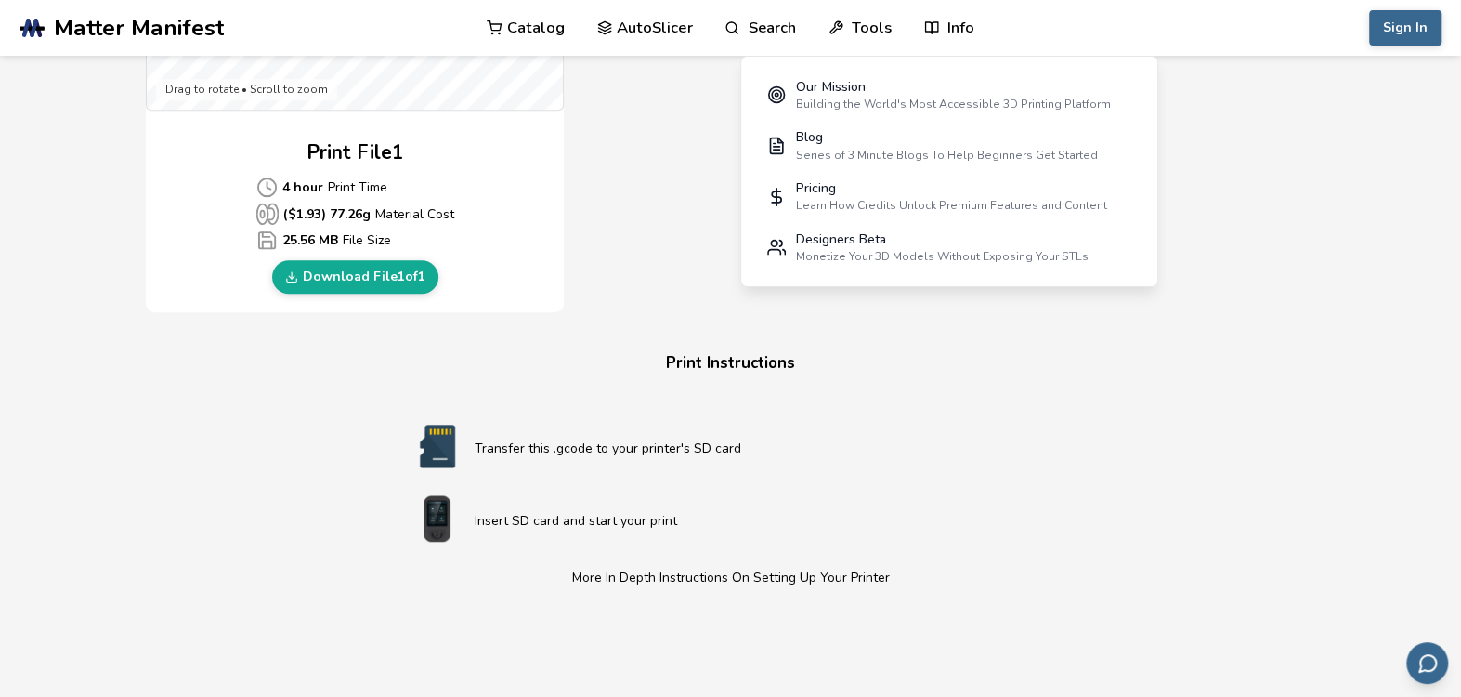
drag, startPoint x: 827, startPoint y: 337, endPoint x: 817, endPoint y: 341, distance: 10.9
click at [819, 341] on div "Download Your Print File Storage Box Rounded Rectangle Storage Box Rounded Rect…" at bounding box center [730, 132] width 1169 height 1761
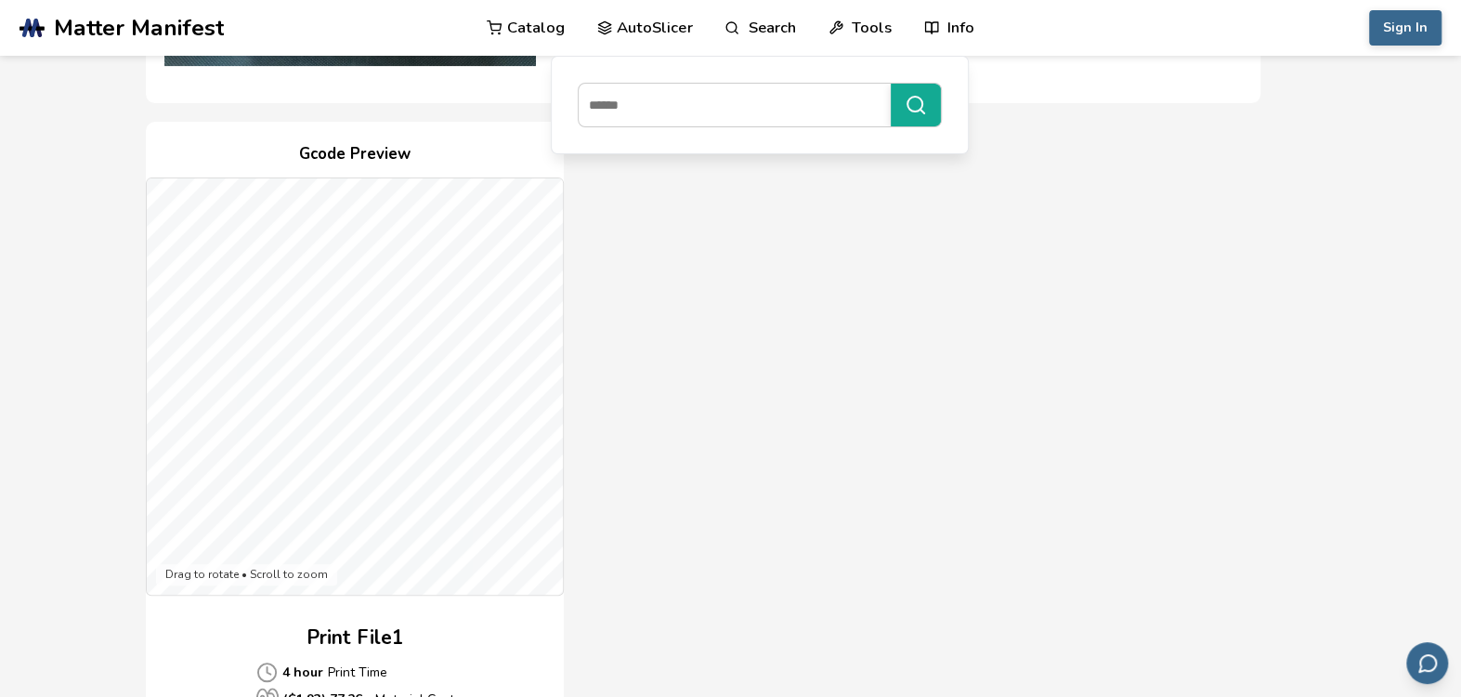
scroll to position [372, 0]
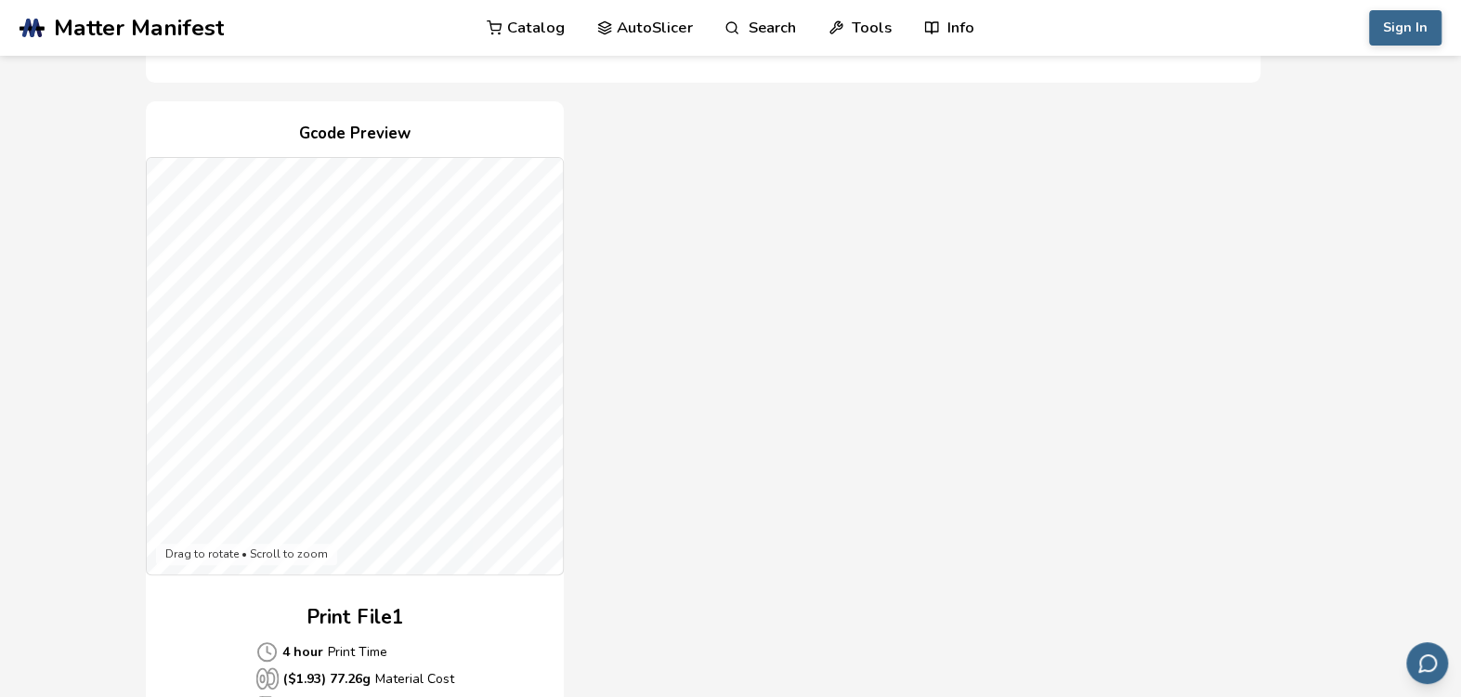
click at [457, 46] on nav "Catalog AutoSlicer Search Tools Info Catalog AutoSlicer Search Tools Info" at bounding box center [731, 28] width 686 height 56
click at [488, 34] on icon at bounding box center [495, 28] width 16 height 16
click at [490, 33] on icon at bounding box center [495, 28] width 16 height 16
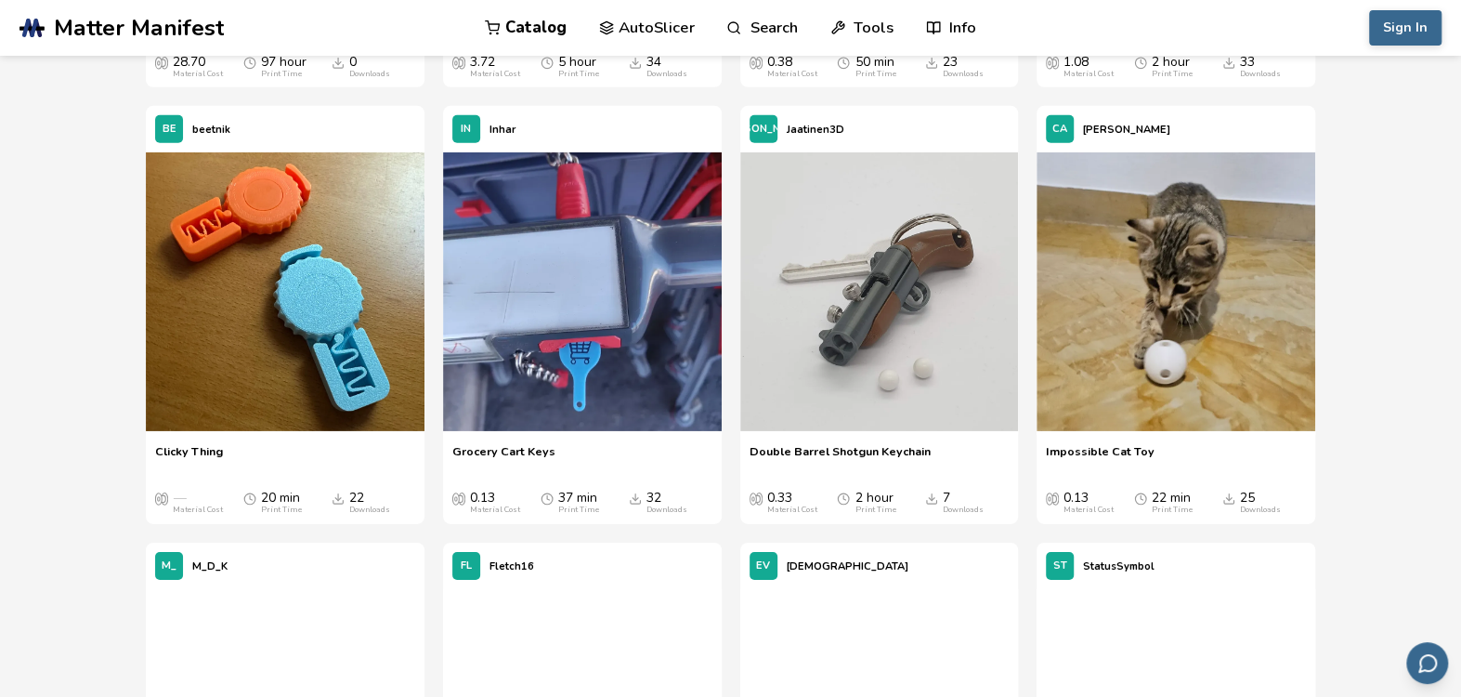
scroll to position [7887, 0]
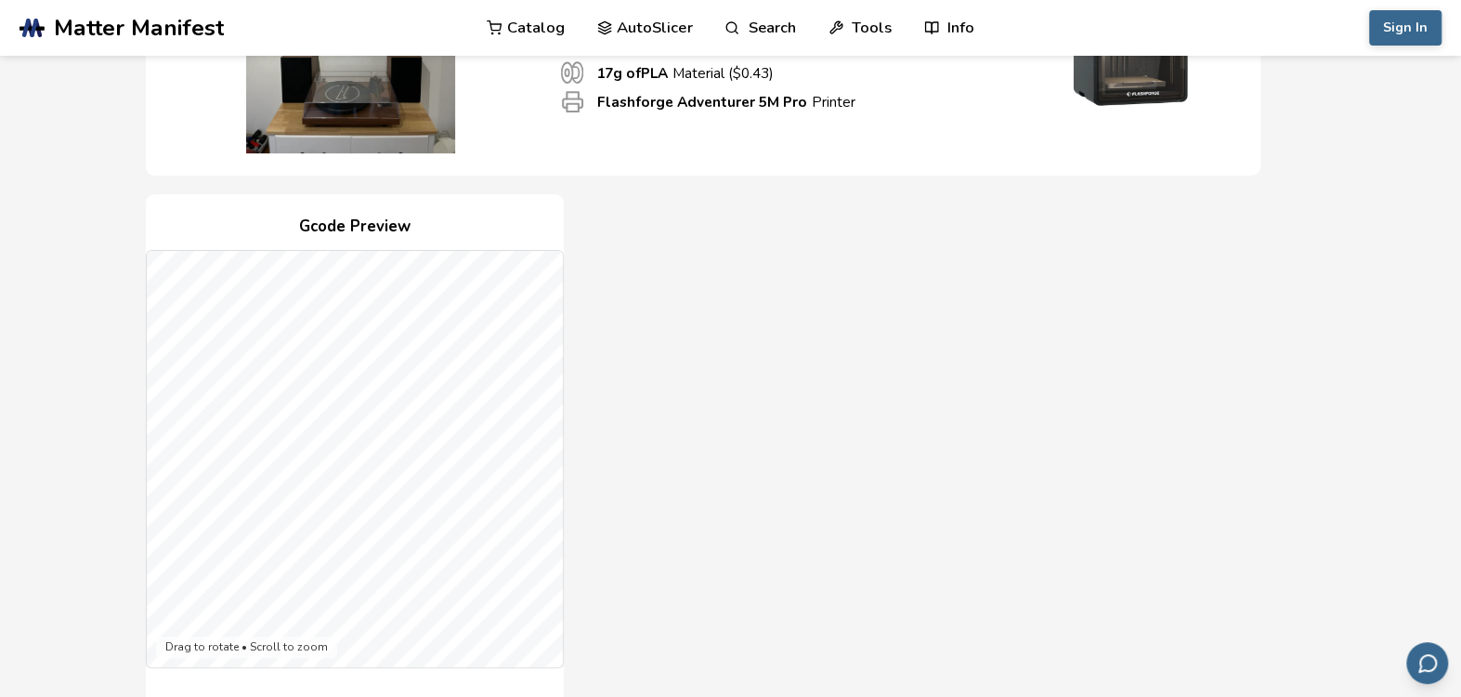
scroll to position [557, 0]
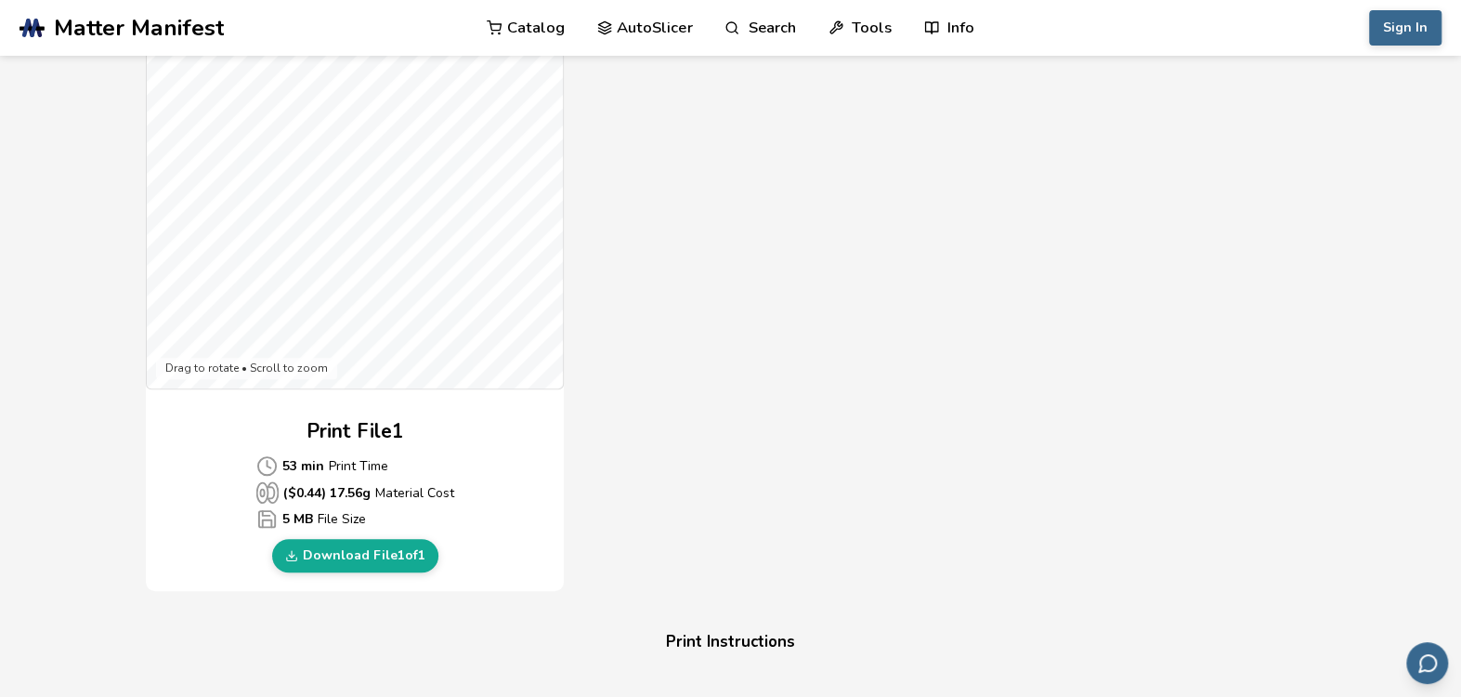
click at [1073, 402] on div "Gcode Preview Drag to rotate • Scroll to zoom Print File 1 53 min Print Time ($…" at bounding box center [703, 253] width 1115 height 676
click at [419, 555] on link "Download File 1 of 1" at bounding box center [355, 555] width 166 height 33
